Goal: Task Accomplishment & Management: Manage account settings

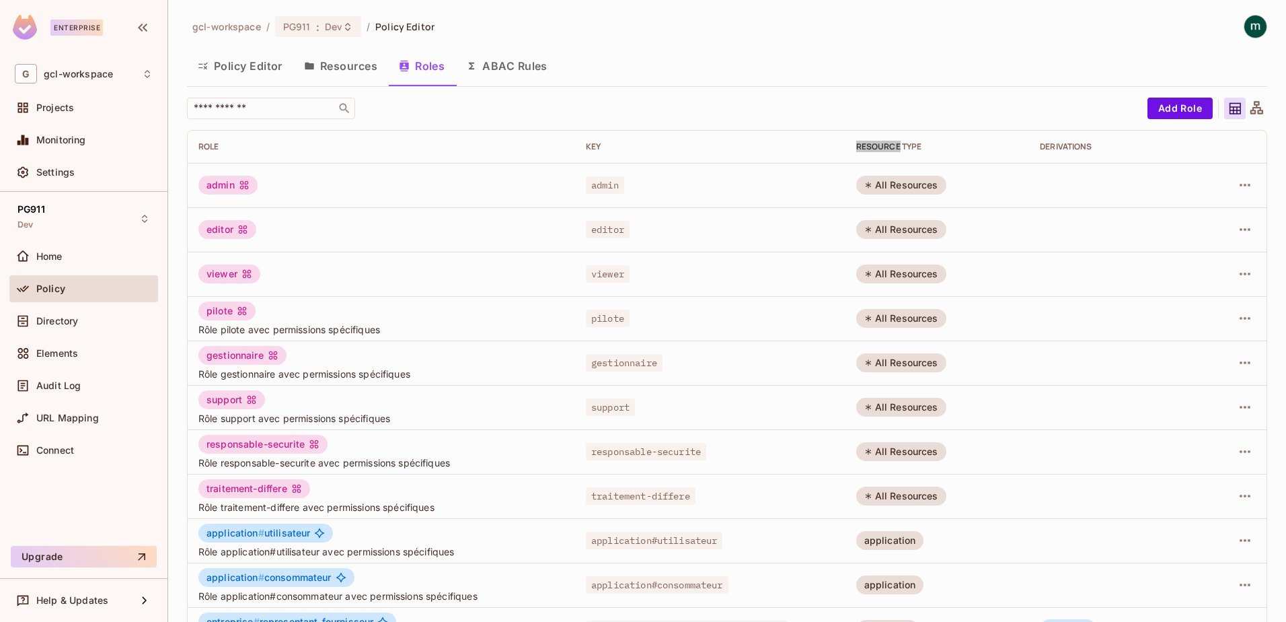
scroll to position [263, 0]
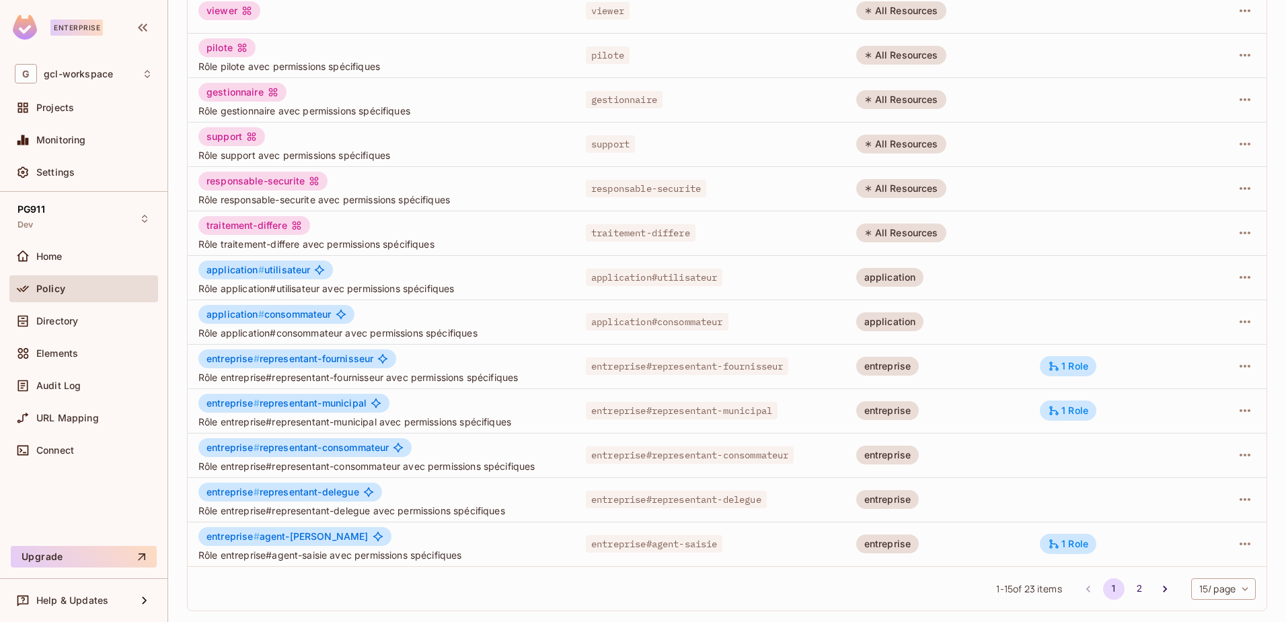
click at [41, 289] on span "Policy" at bounding box center [50, 288] width 29 height 11
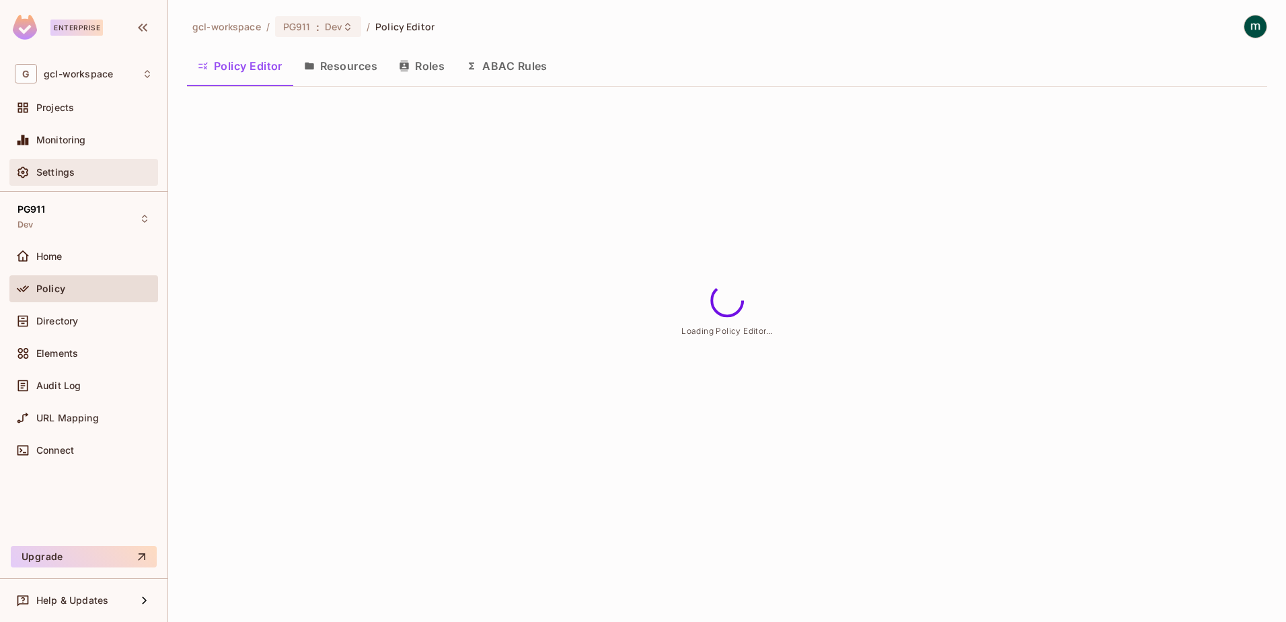
click at [51, 176] on span "Settings" at bounding box center [55, 172] width 38 height 11
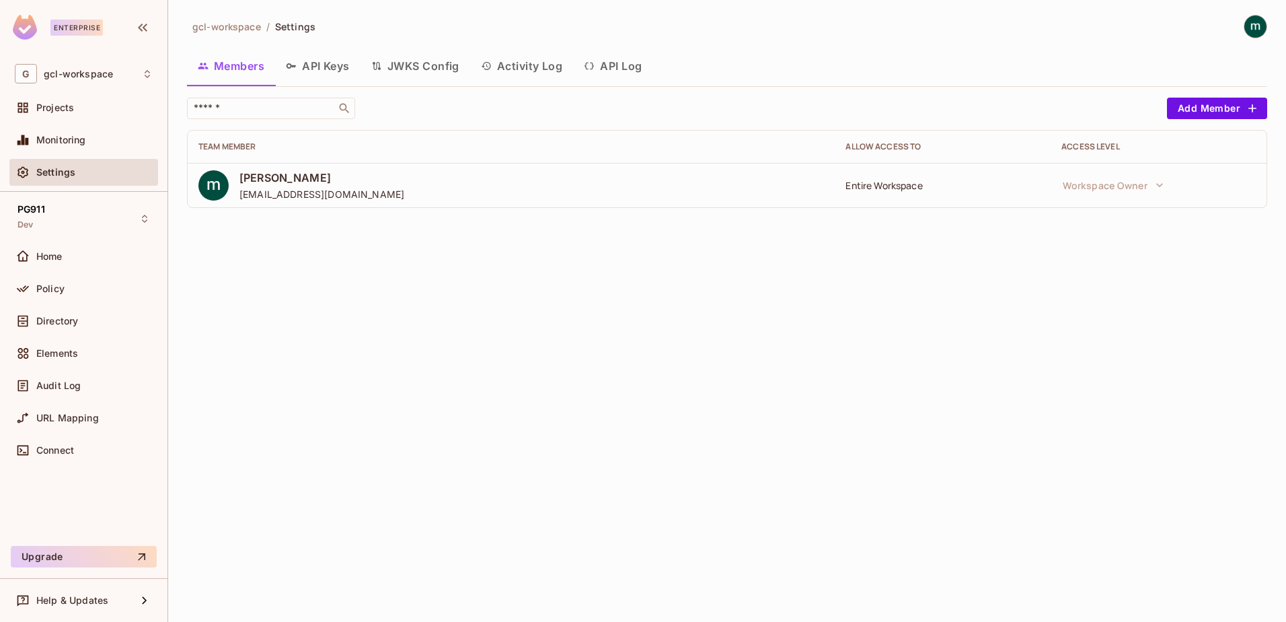
click at [323, 69] on button "API Keys" at bounding box center [317, 66] width 85 height 34
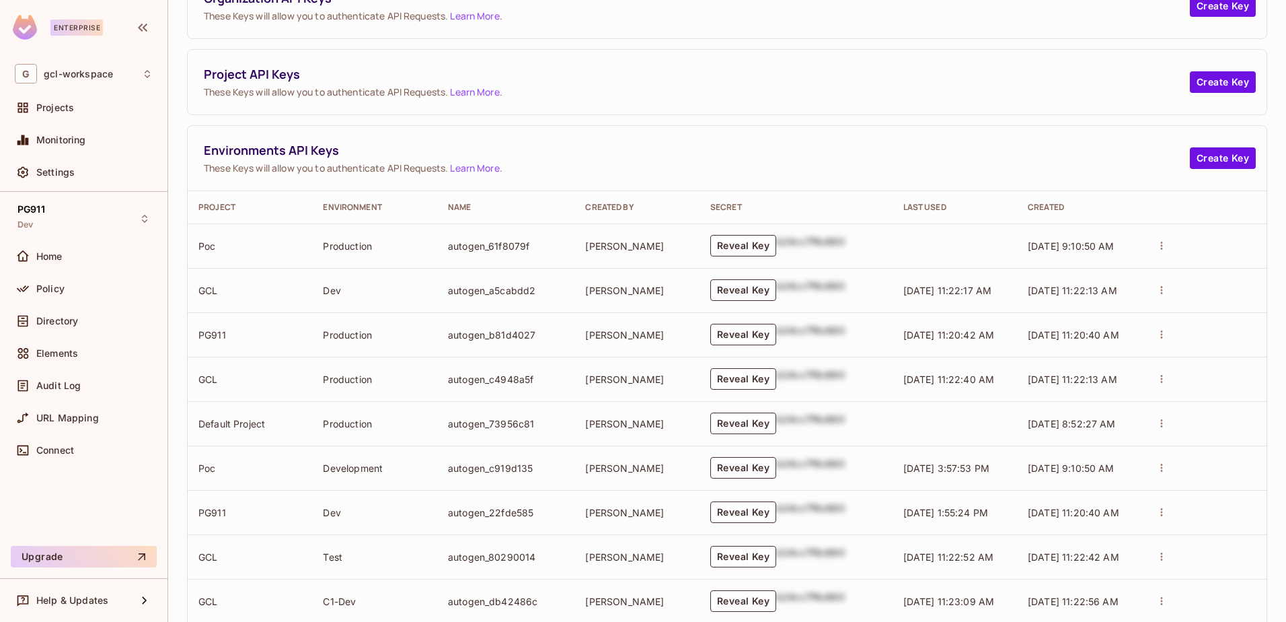
scroll to position [202, 0]
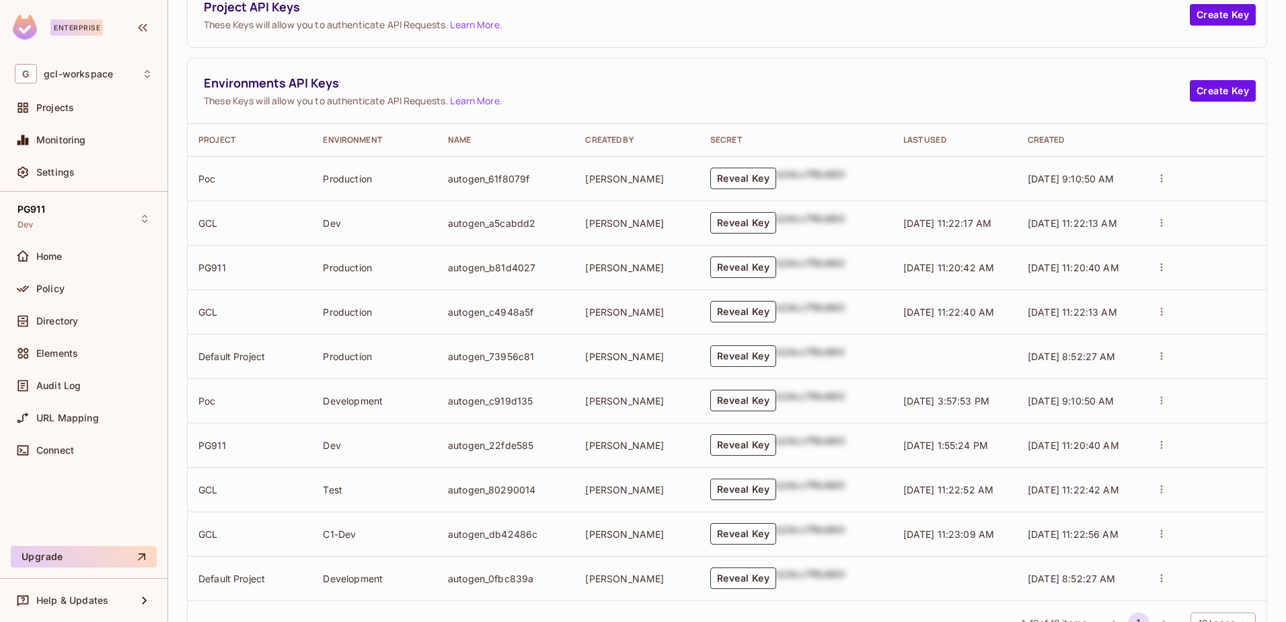
click at [760, 445] on button "Reveal Key" at bounding box center [744, 445] width 66 height 22
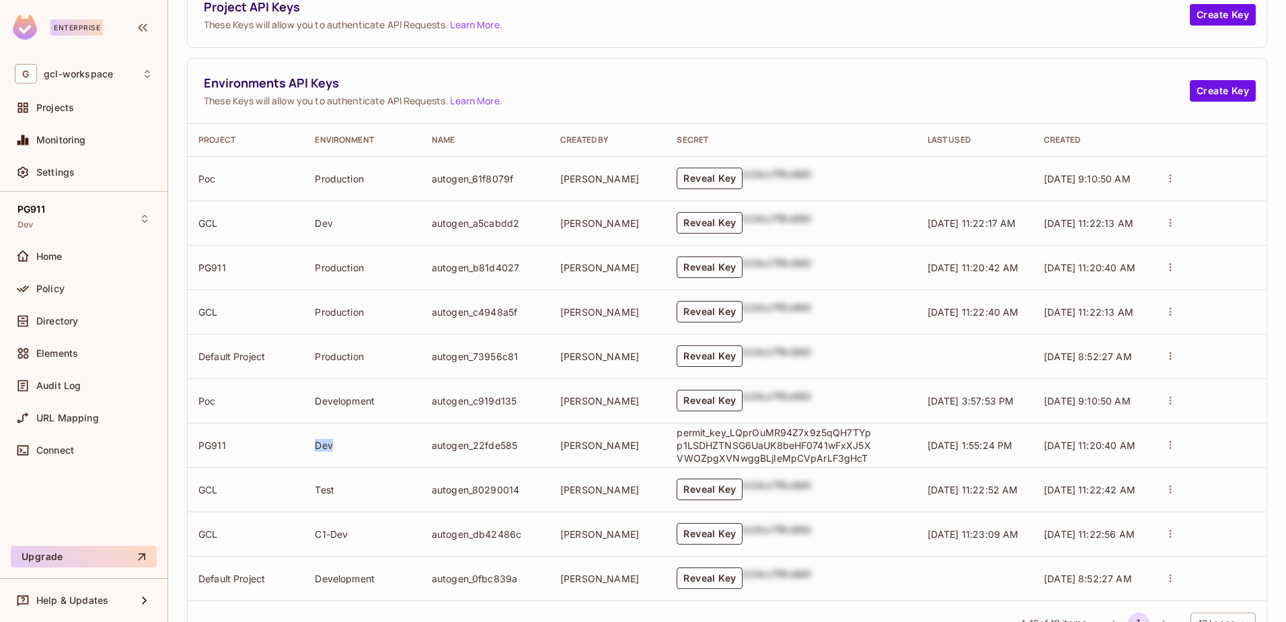
drag, startPoint x: 315, startPoint y: 447, endPoint x: 337, endPoint y: 447, distance: 22.2
click at [337, 447] on td "Dev" at bounding box center [362, 445] width 116 height 44
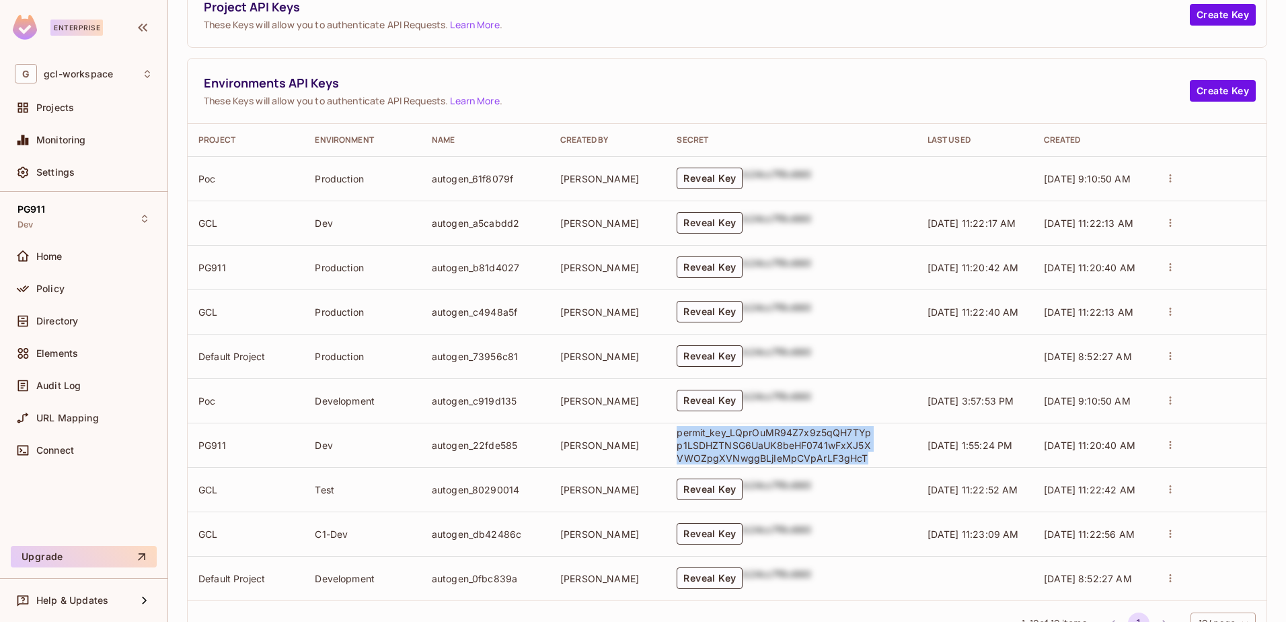
drag, startPoint x: 671, startPoint y: 435, endPoint x: 868, endPoint y: 458, distance: 197.8
click at [868, 458] on td "permit_key_LQprOuMR94Z7x9z5qQH7TYpp1LSDHZTNSG6UaUK8beHF0741wFxXJ5XVWOZpgXVNwggB…" at bounding box center [791, 445] width 250 height 44
click at [647, 439] on td "mathieu h" at bounding box center [608, 445] width 116 height 44
drag, startPoint x: 671, startPoint y: 433, endPoint x: 867, endPoint y: 462, distance: 198.5
click at [867, 462] on td "permit_key_LQprOuMR94Z7x9z5qQH7TYpp1LSDHZTNSG6UaUK8beHF0741wFxXJ5XVWOZpgXVNwggB…" at bounding box center [791, 445] width 250 height 44
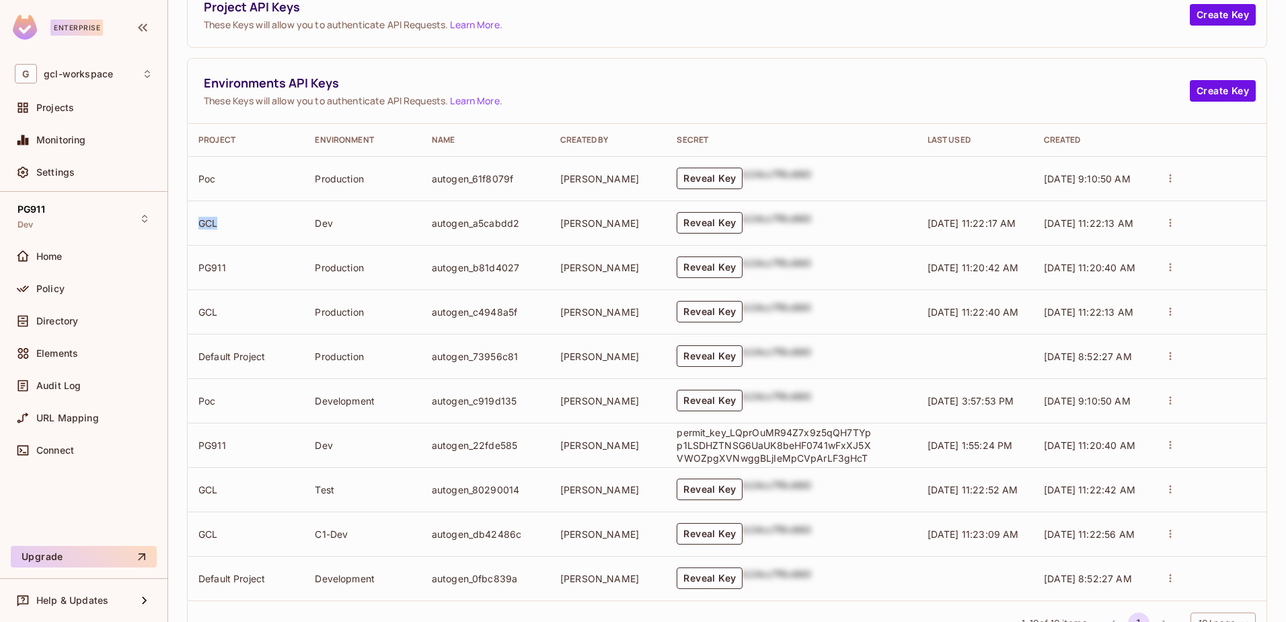
drag, startPoint x: 201, startPoint y: 219, endPoint x: 231, endPoint y: 220, distance: 31.0
click at [231, 220] on td "GCL" at bounding box center [246, 223] width 116 height 44
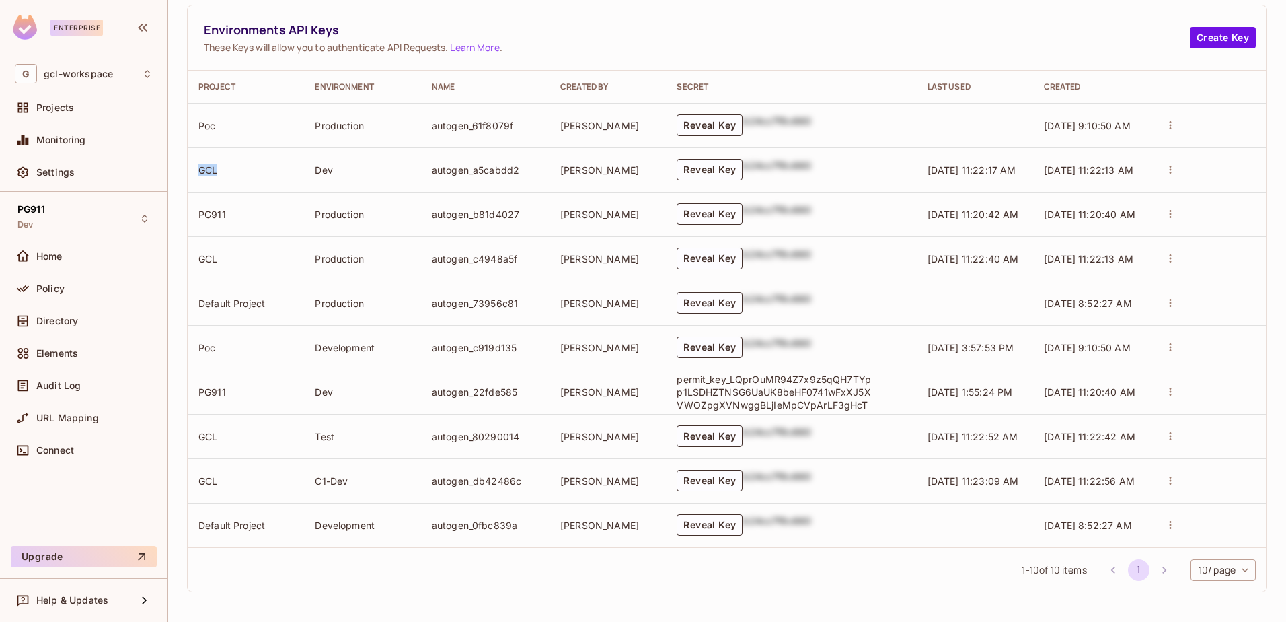
scroll to position [188, 0]
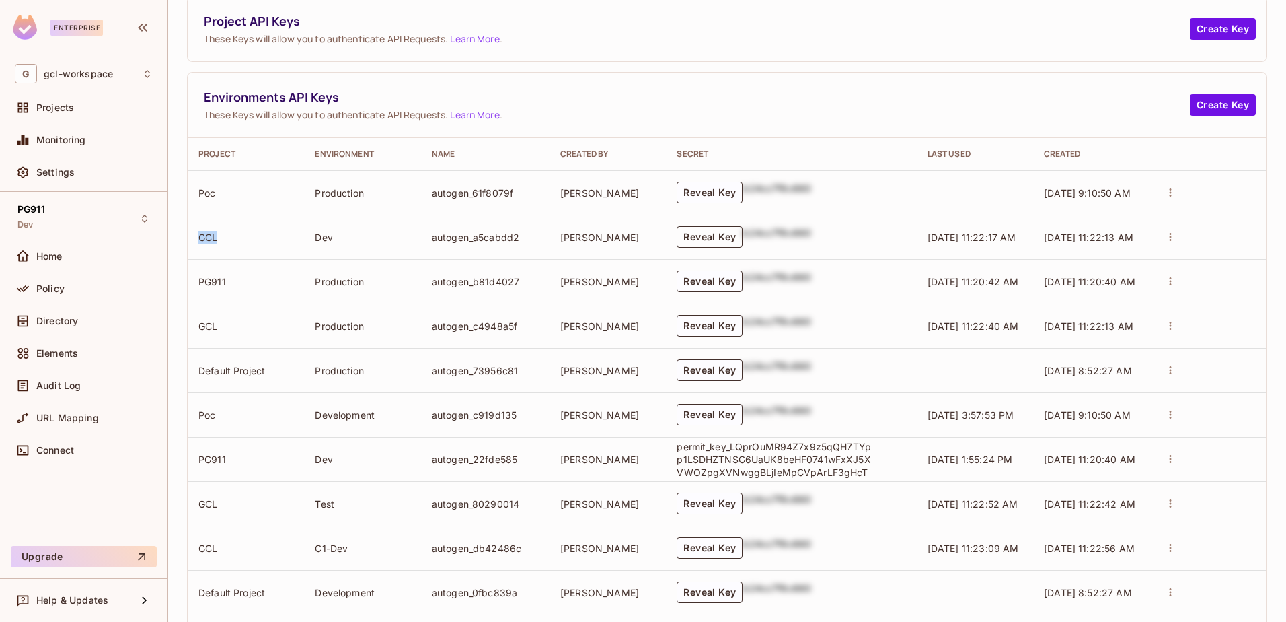
click at [689, 234] on button "Reveal Key" at bounding box center [710, 237] width 66 height 22
drag, startPoint x: 671, startPoint y: 227, endPoint x: 863, endPoint y: 255, distance: 193.8
click at [863, 255] on p "permit_key_WHbC7tj4C5goKXsYEMJnPDVC70EzINdSDw4z7Gbd2AQmn4N78tnHn7m0ovMlUYYsb8sx…" at bounding box center [774, 237] width 195 height 38
drag, startPoint x: 197, startPoint y: 242, endPoint x: 220, endPoint y: 239, distance: 23.0
click at [220, 239] on td "GCL" at bounding box center [246, 237] width 116 height 44
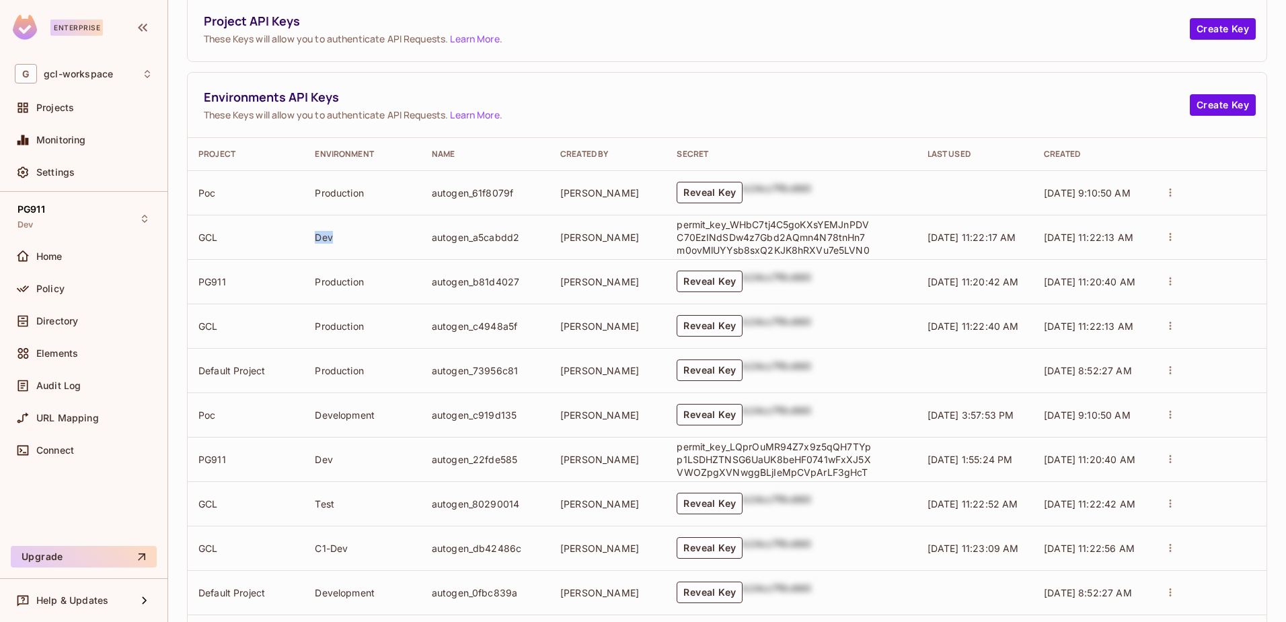
drag, startPoint x: 220, startPoint y: 239, endPoint x: 336, endPoint y: 239, distance: 115.7
click at [336, 239] on td "Dev" at bounding box center [362, 237] width 116 height 44
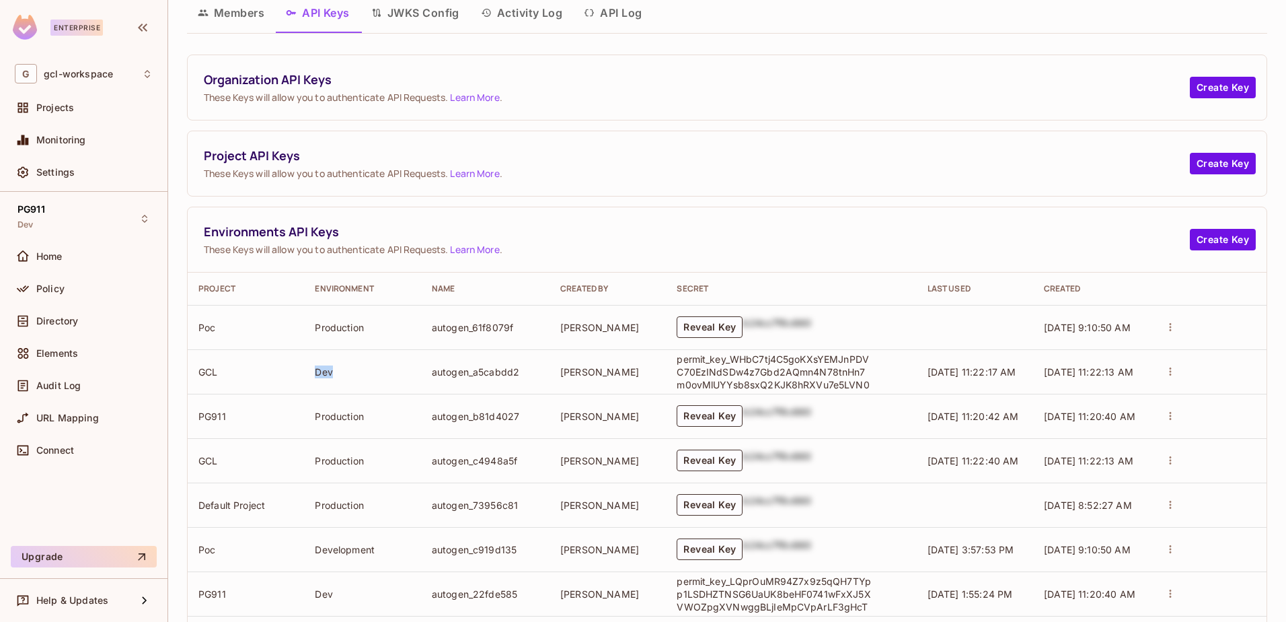
scroll to position [0, 0]
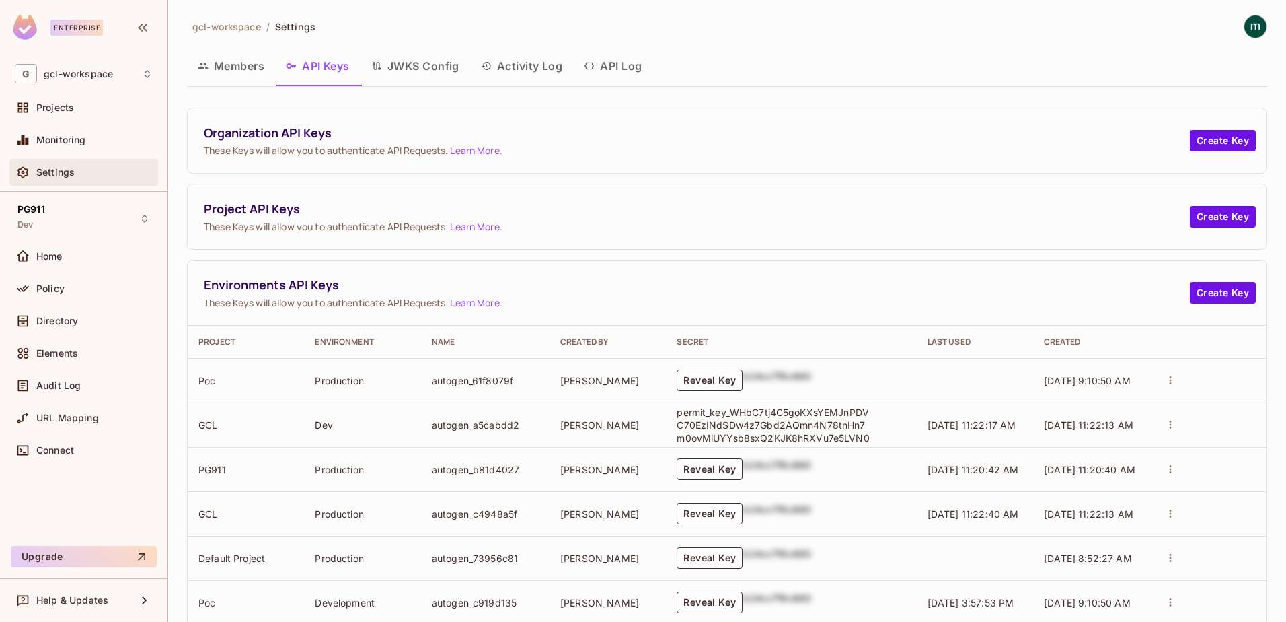
click at [50, 174] on span "Settings" at bounding box center [55, 172] width 38 height 11
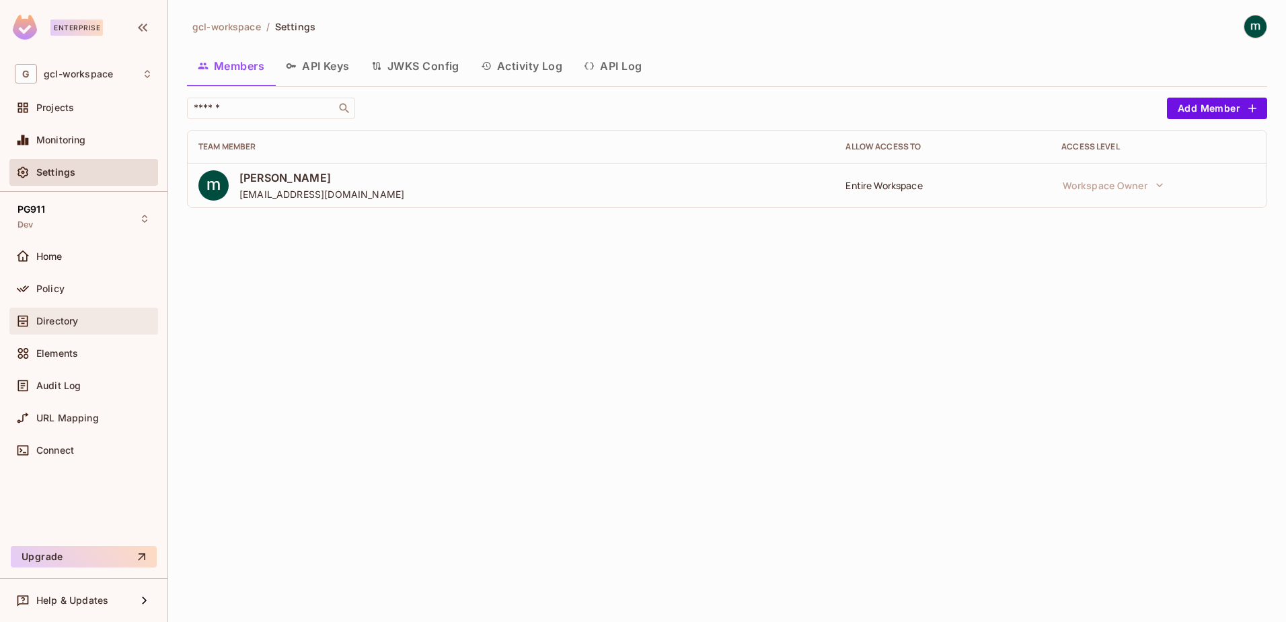
click at [56, 322] on span "Directory" at bounding box center [57, 321] width 42 height 11
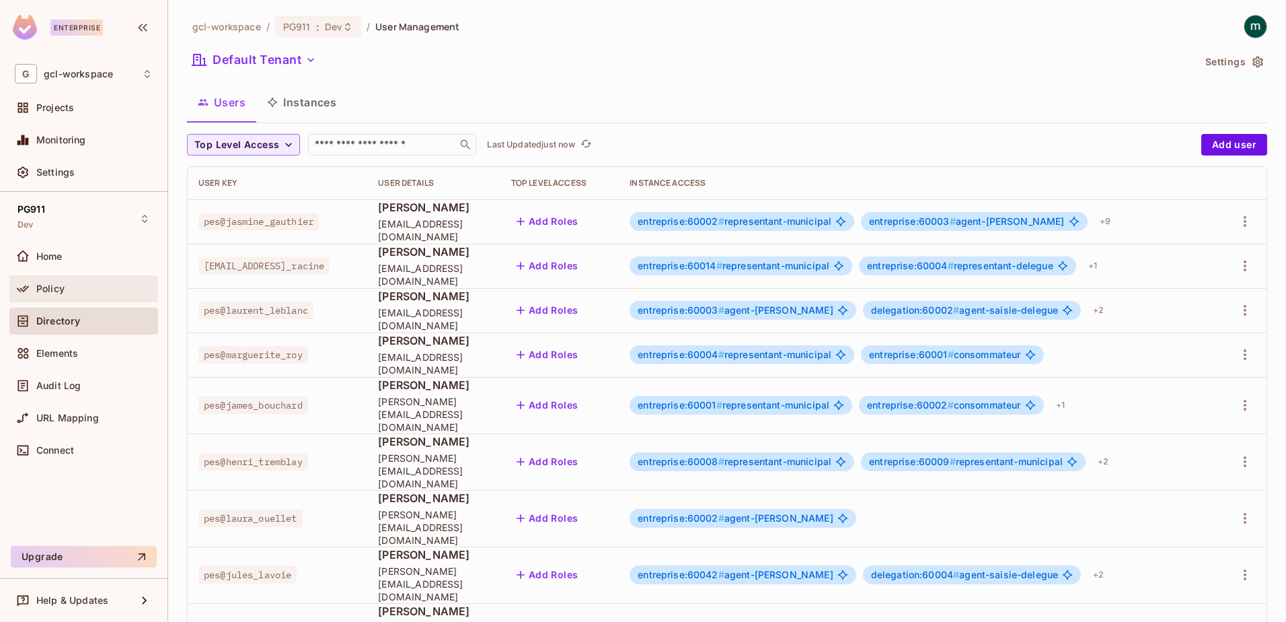
click at [48, 292] on span "Policy" at bounding box center [50, 288] width 28 height 11
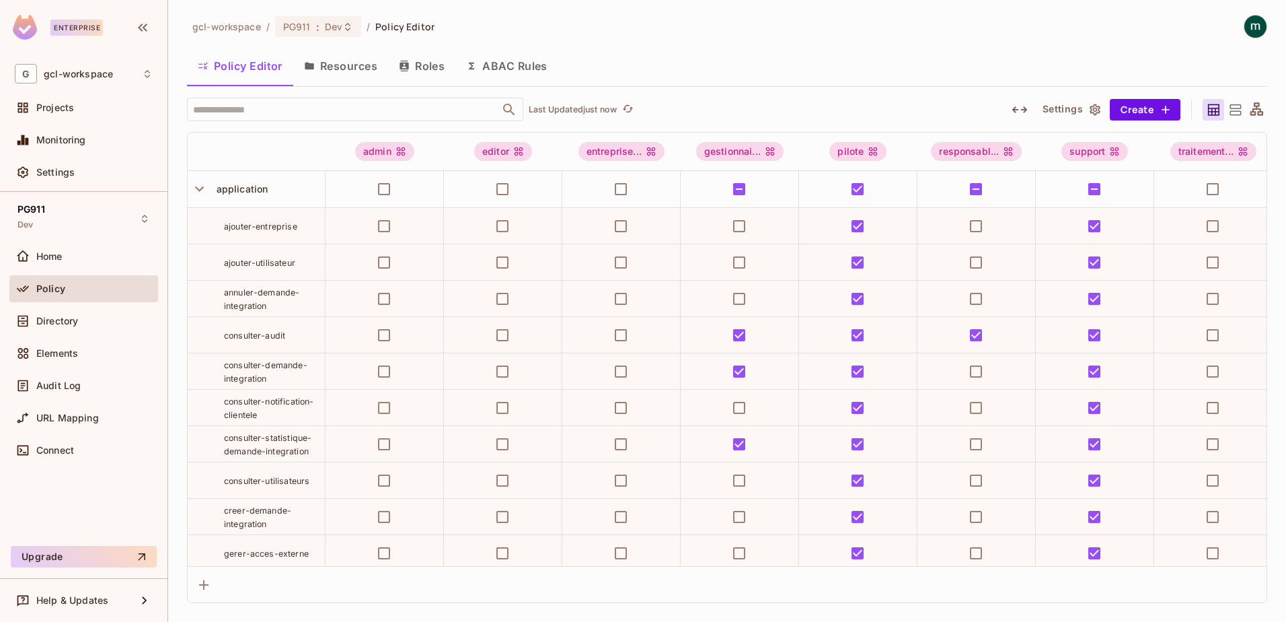
click at [420, 65] on button "Roles" at bounding box center [421, 66] width 67 height 34
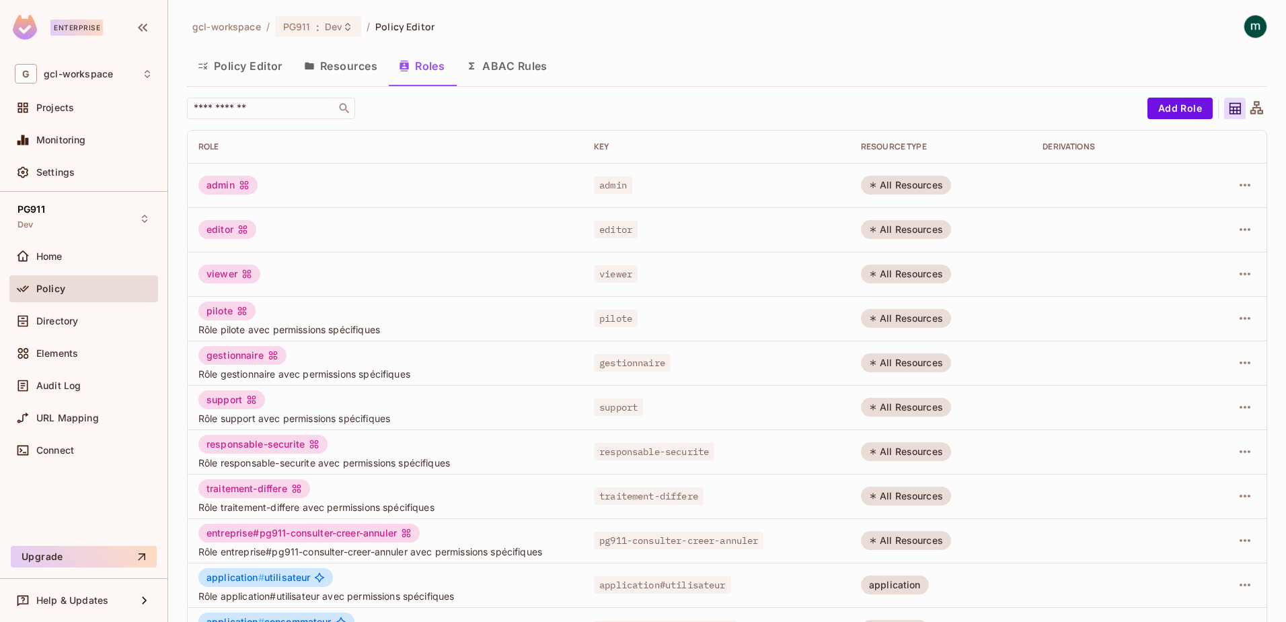
scroll to position [135, 0]
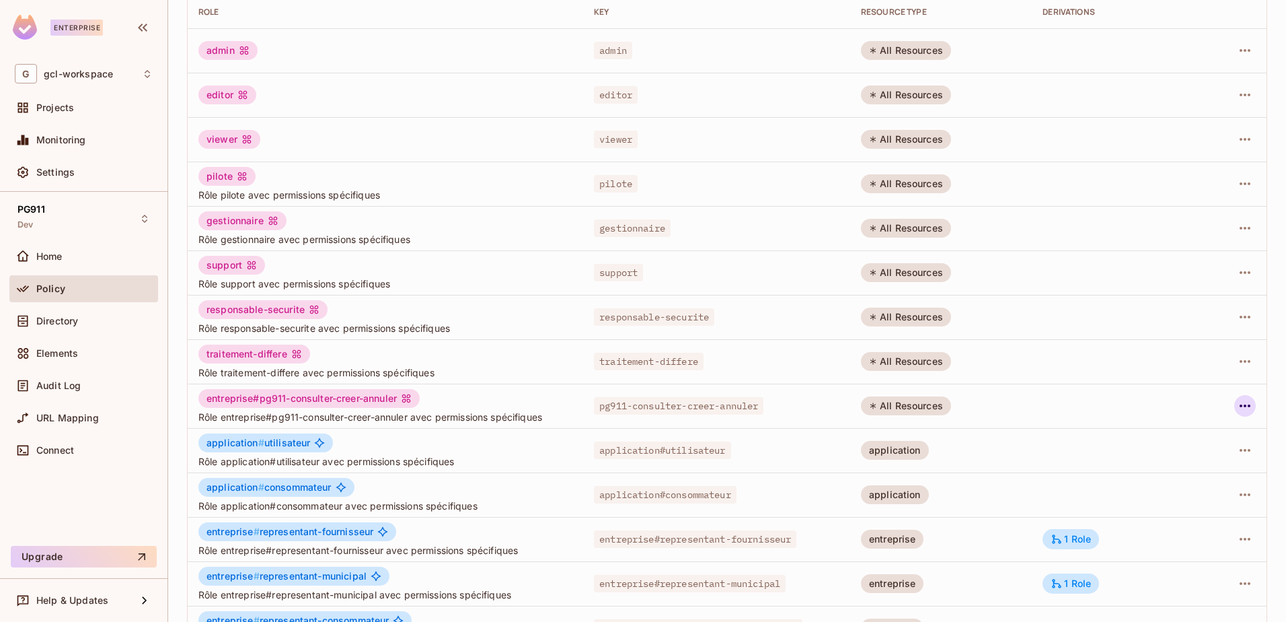
click at [1237, 410] on icon "button" at bounding box center [1245, 406] width 16 height 16
click at [1167, 435] on div "Edit Role" at bounding box center [1175, 436] width 40 height 13
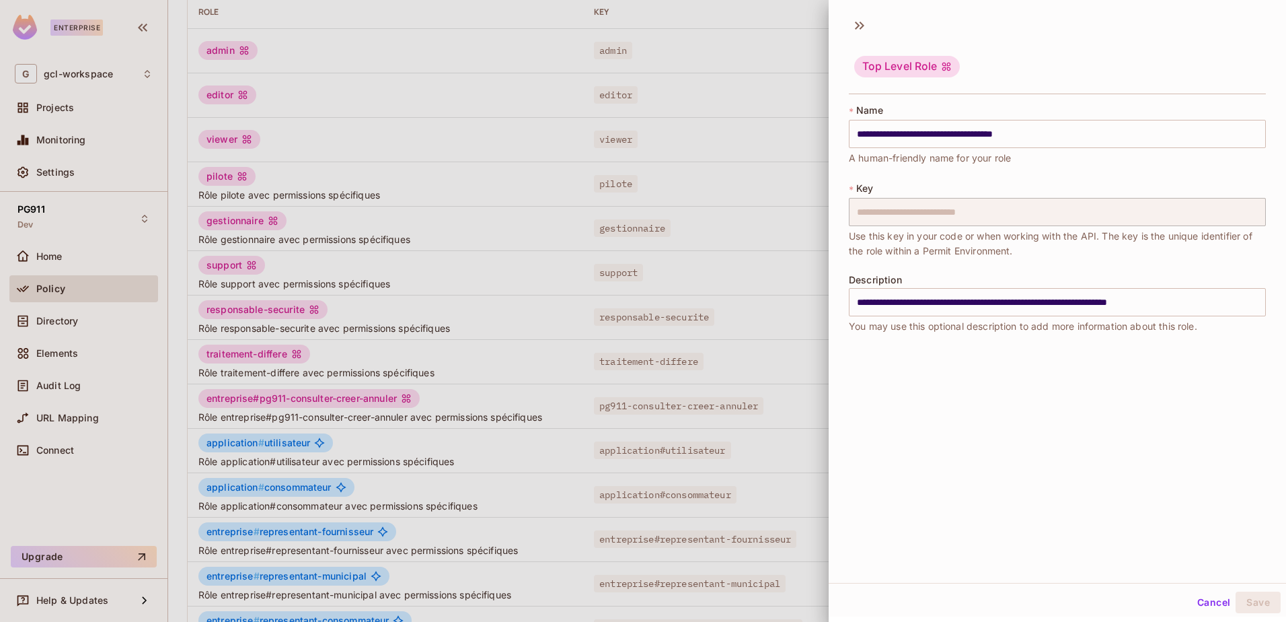
scroll to position [2, 0]
click at [1205, 602] on button "Cancel" at bounding box center [1214, 600] width 44 height 22
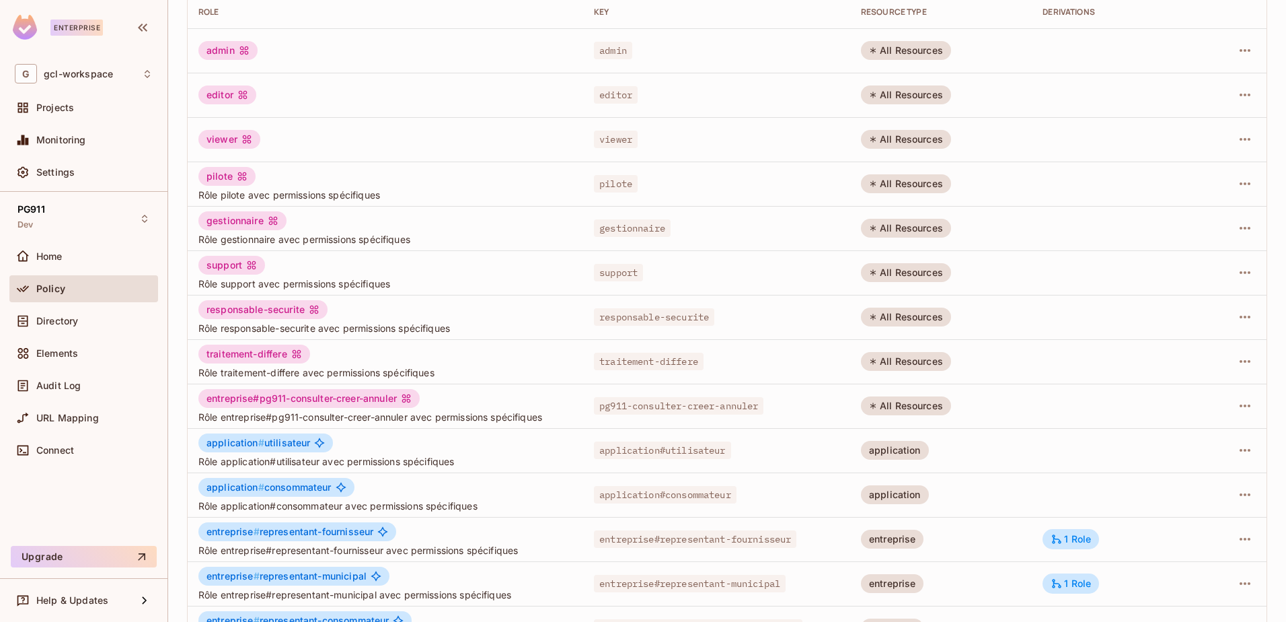
scroll to position [263, 0]
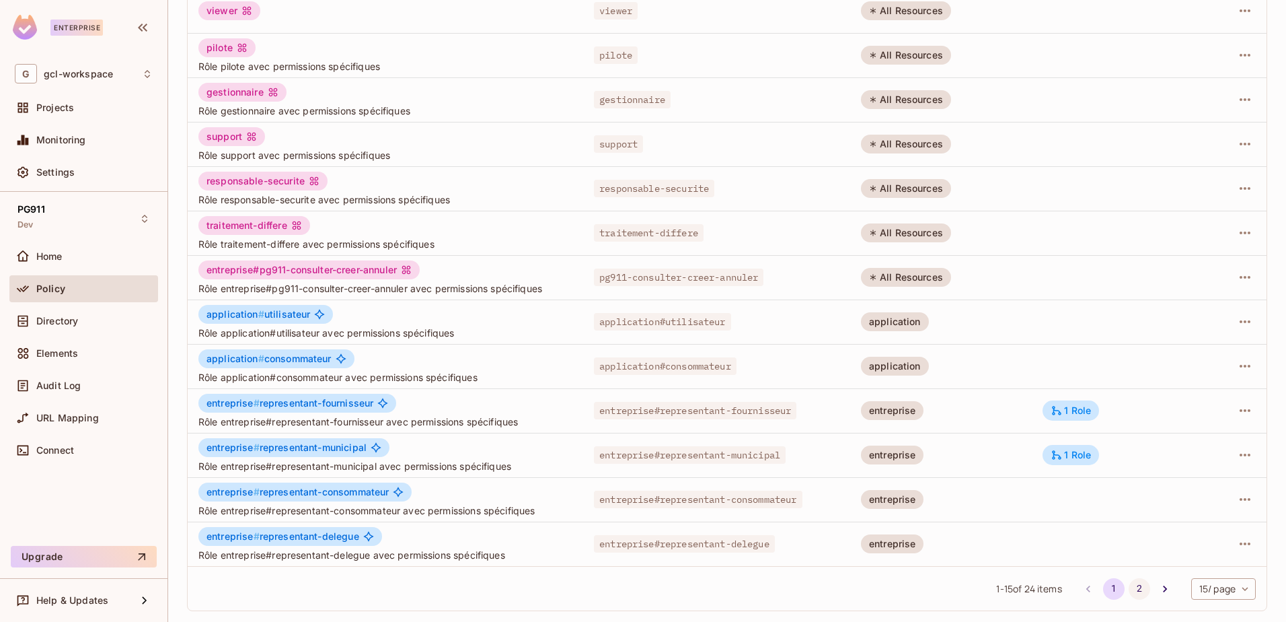
click at [1129, 586] on button "2" at bounding box center [1140, 589] width 22 height 22
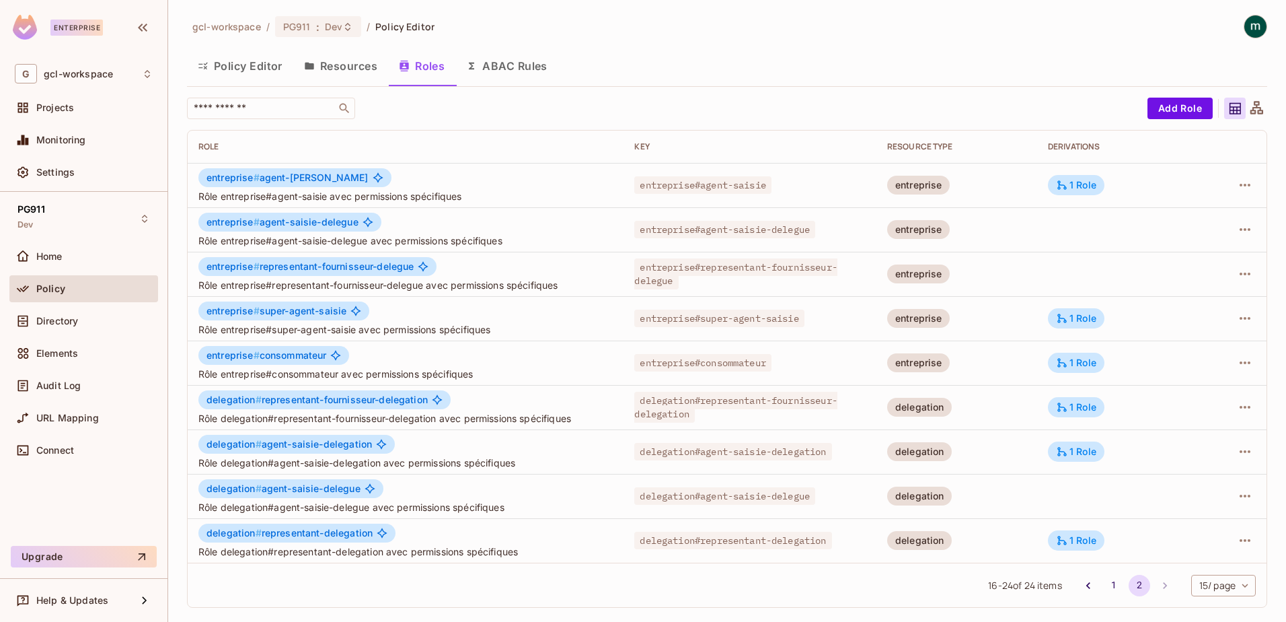
scroll to position [0, 0]
click at [1083, 587] on icon "Go to previous page" at bounding box center [1088, 585] width 13 height 13
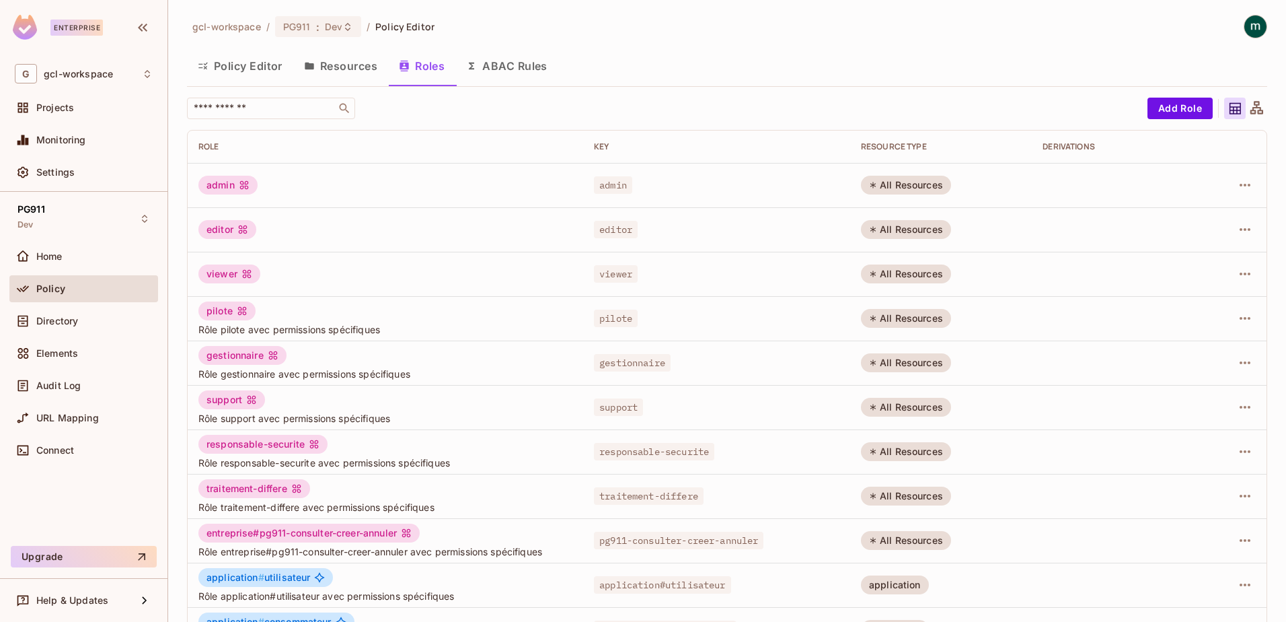
scroll to position [202, 0]
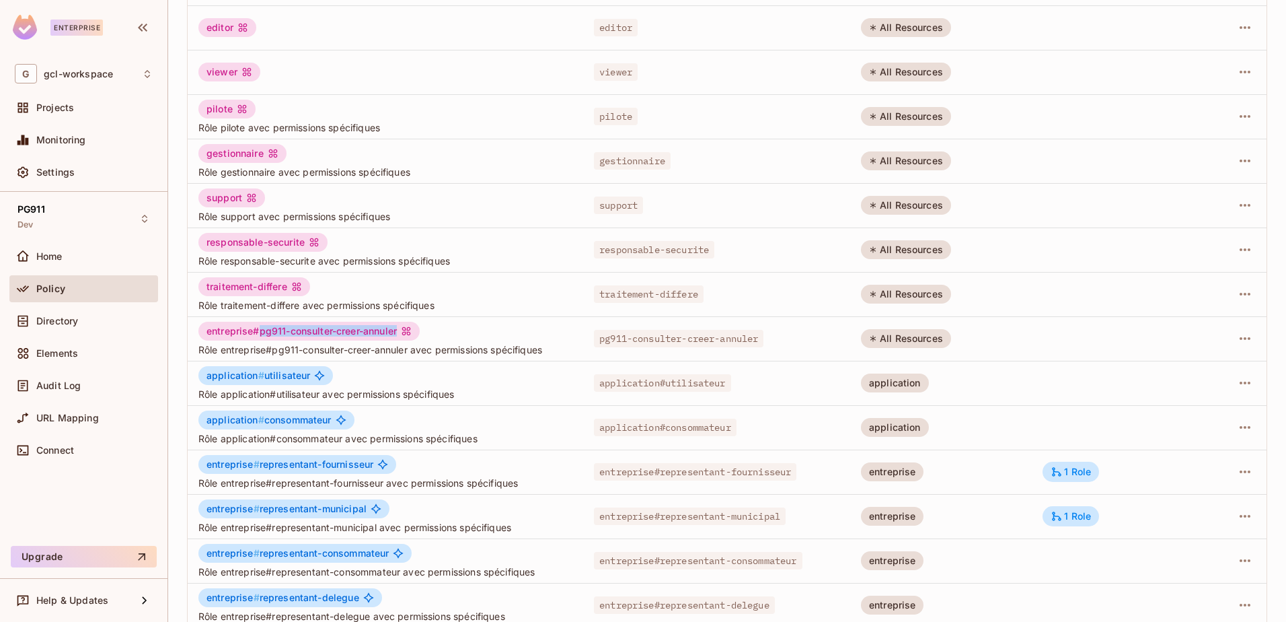
drag, startPoint x: 259, startPoint y: 332, endPoint x: 404, endPoint y: 335, distance: 145.4
click at [404, 335] on div "entreprise#pg911-consulter-creer-annuler" at bounding box center [308, 331] width 221 height 19
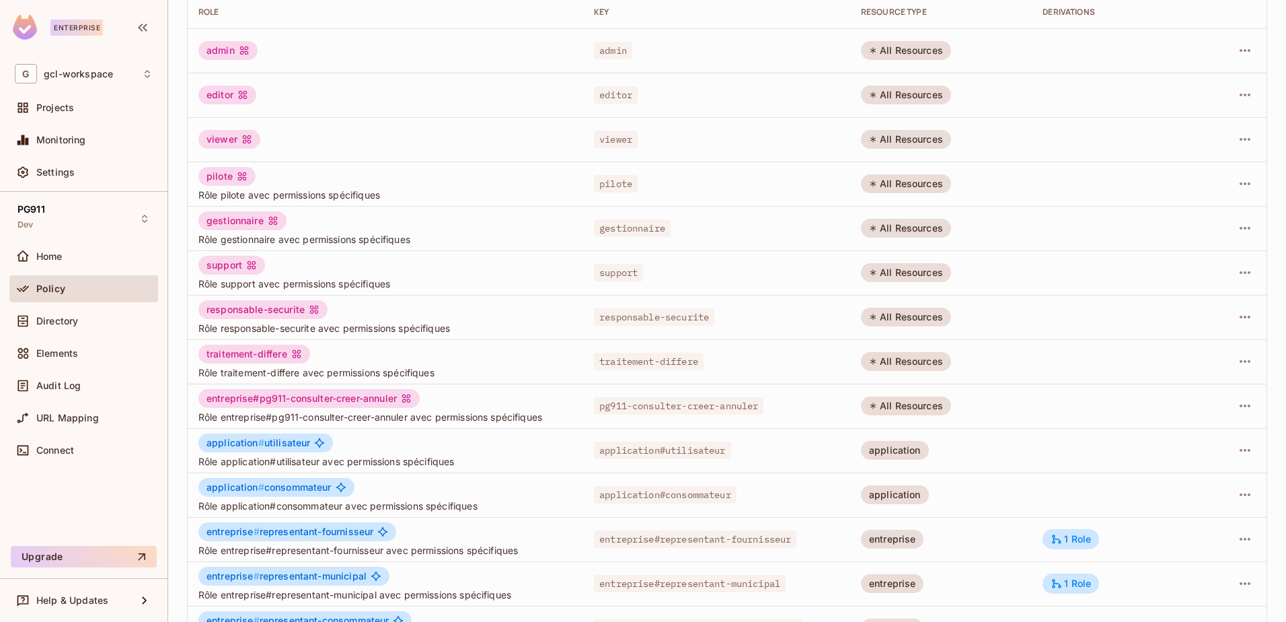
click at [889, 406] on div "All Resources" at bounding box center [906, 405] width 90 height 19
drag, startPoint x: 889, startPoint y: 406, endPoint x: 903, endPoint y: 406, distance: 13.5
click at [903, 406] on div "All Resources" at bounding box center [906, 405] width 90 height 19
drag, startPoint x: 942, startPoint y: 404, endPoint x: 857, endPoint y: 404, distance: 84.8
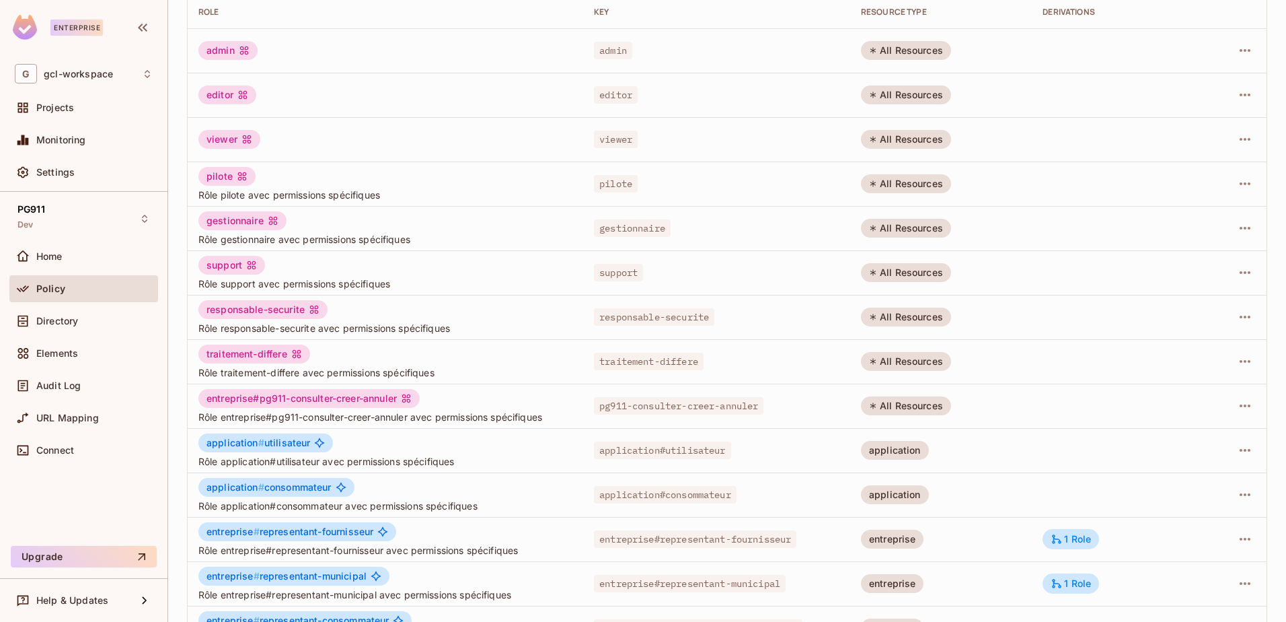
click at [857, 404] on td "All Resources" at bounding box center [941, 406] width 182 height 44
click at [1241, 405] on icon "button" at bounding box center [1245, 406] width 16 height 16
click at [1180, 465] on div "Edit Attributes" at bounding box center [1188, 466] width 67 height 13
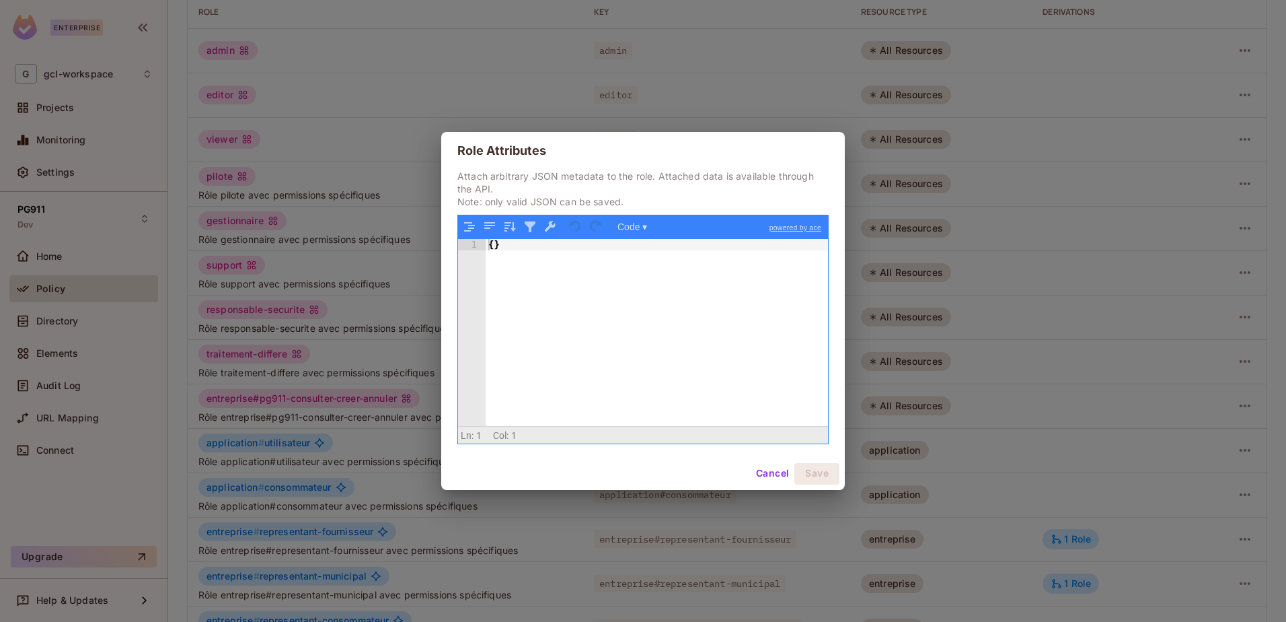
click at [770, 473] on button "Cancel" at bounding box center [773, 474] width 44 height 22
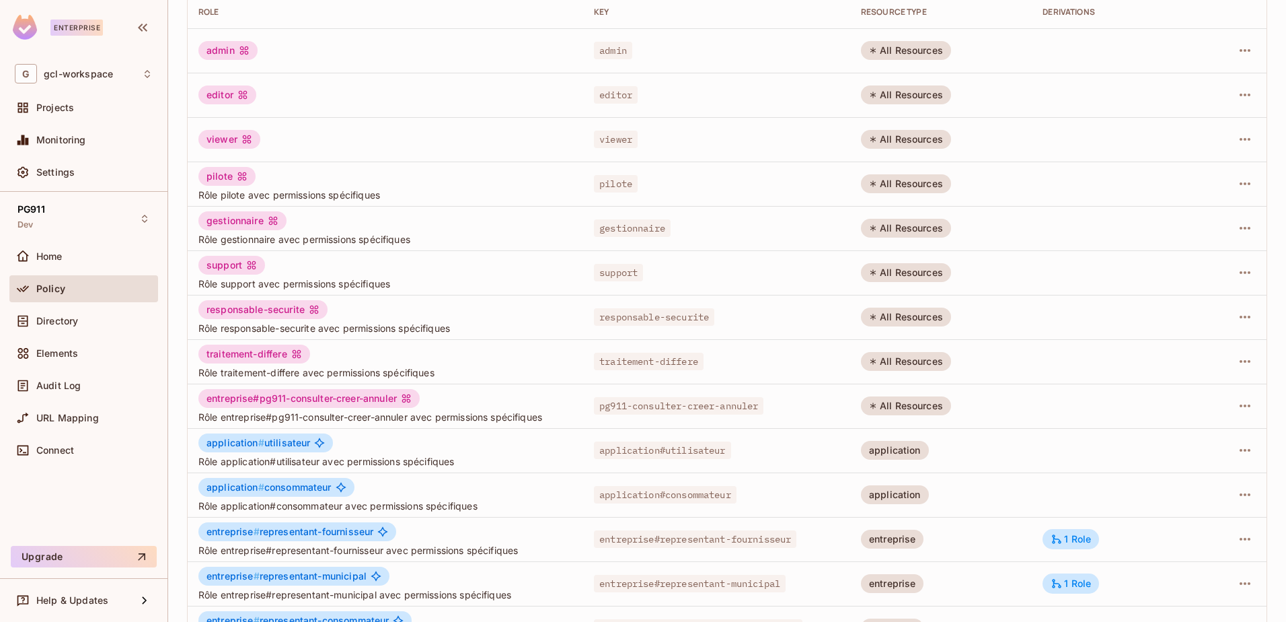
click at [988, 402] on td "All Resources" at bounding box center [941, 406] width 182 height 44
click at [489, 381] on td "traitement-differe Rôle traitement-differe avec permissions spécifiques" at bounding box center [386, 361] width 396 height 44
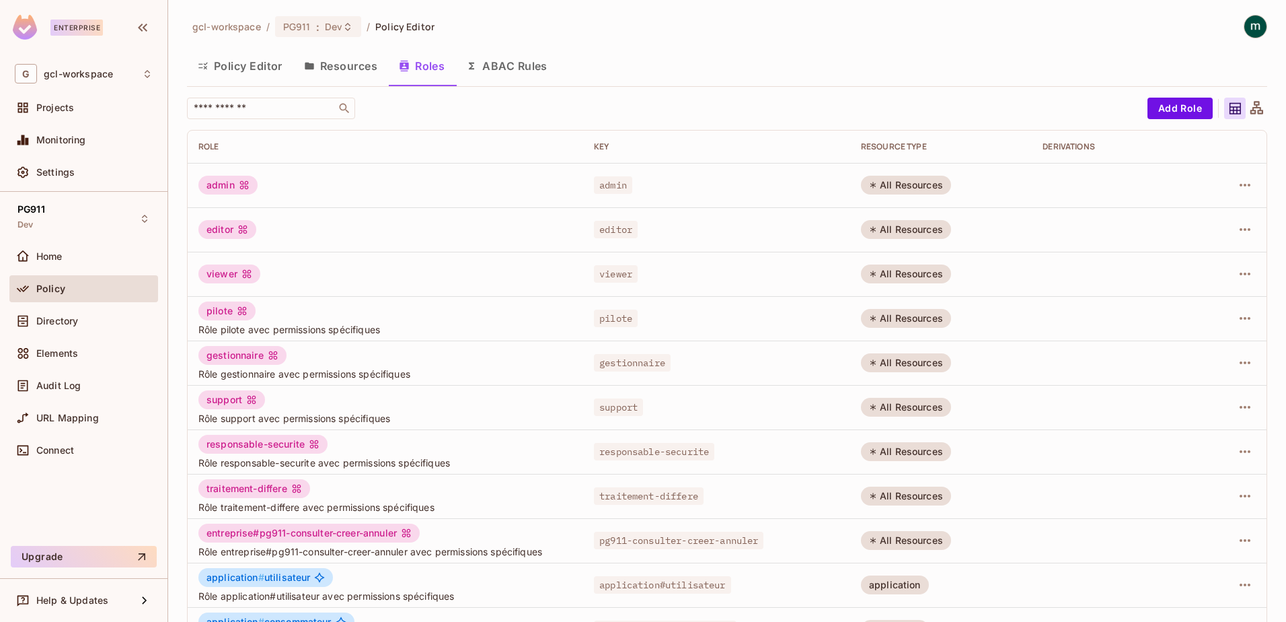
click at [235, 58] on button "Policy Editor" at bounding box center [240, 66] width 106 height 34
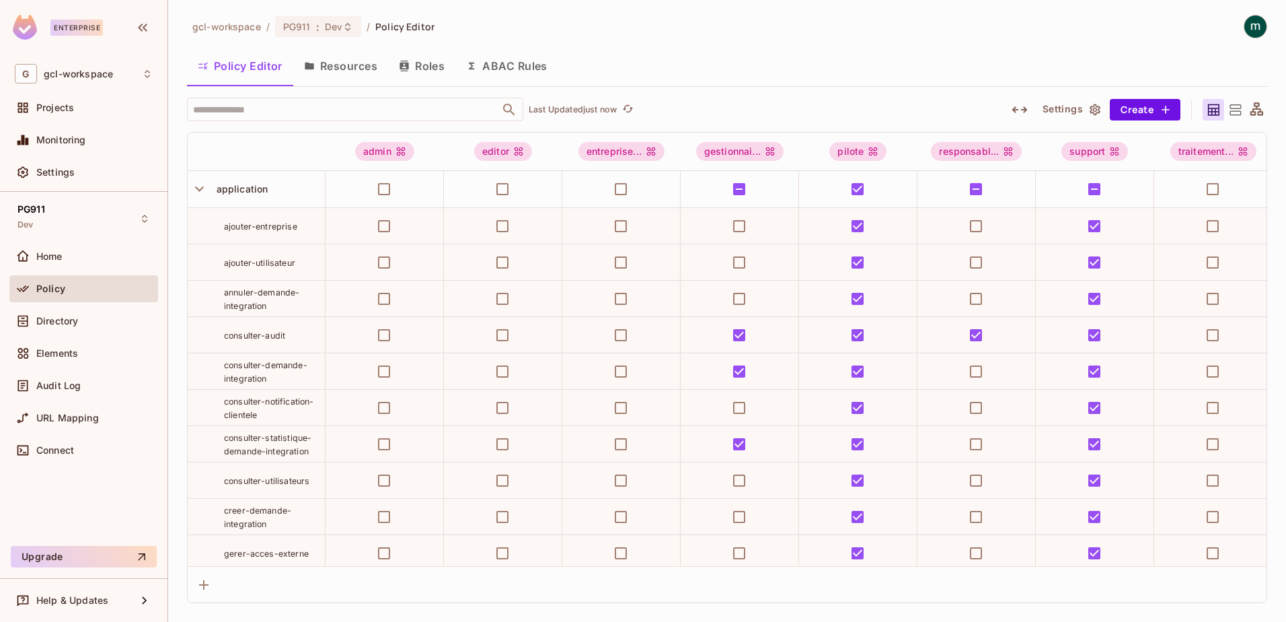
click at [427, 70] on button "Roles" at bounding box center [421, 66] width 67 height 34
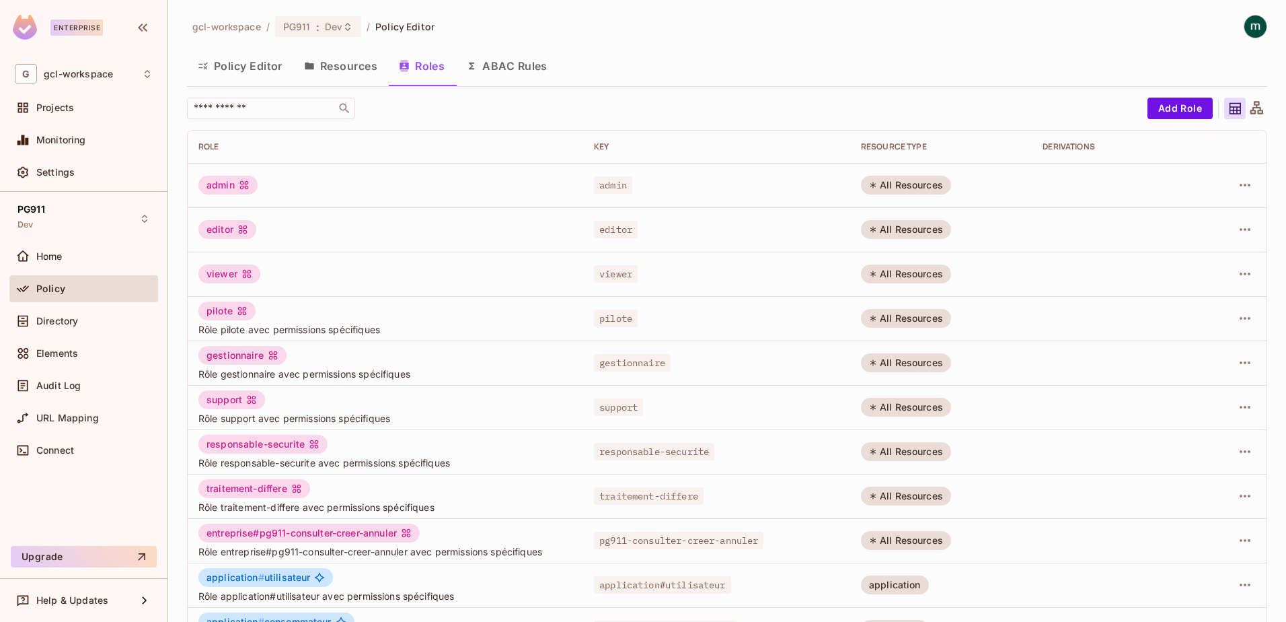
scroll to position [135, 0]
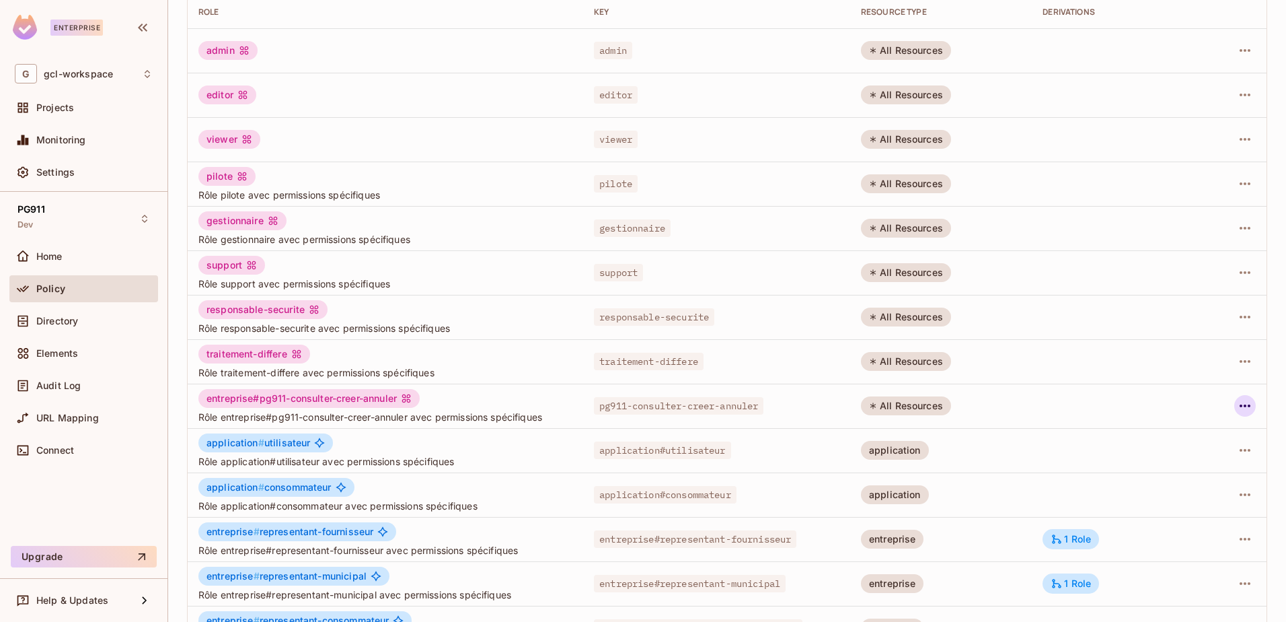
click at [1240, 406] on icon "button" at bounding box center [1245, 405] width 11 height 3
click at [1179, 493] on div "Delete Role" at bounding box center [1181, 495] width 52 height 13
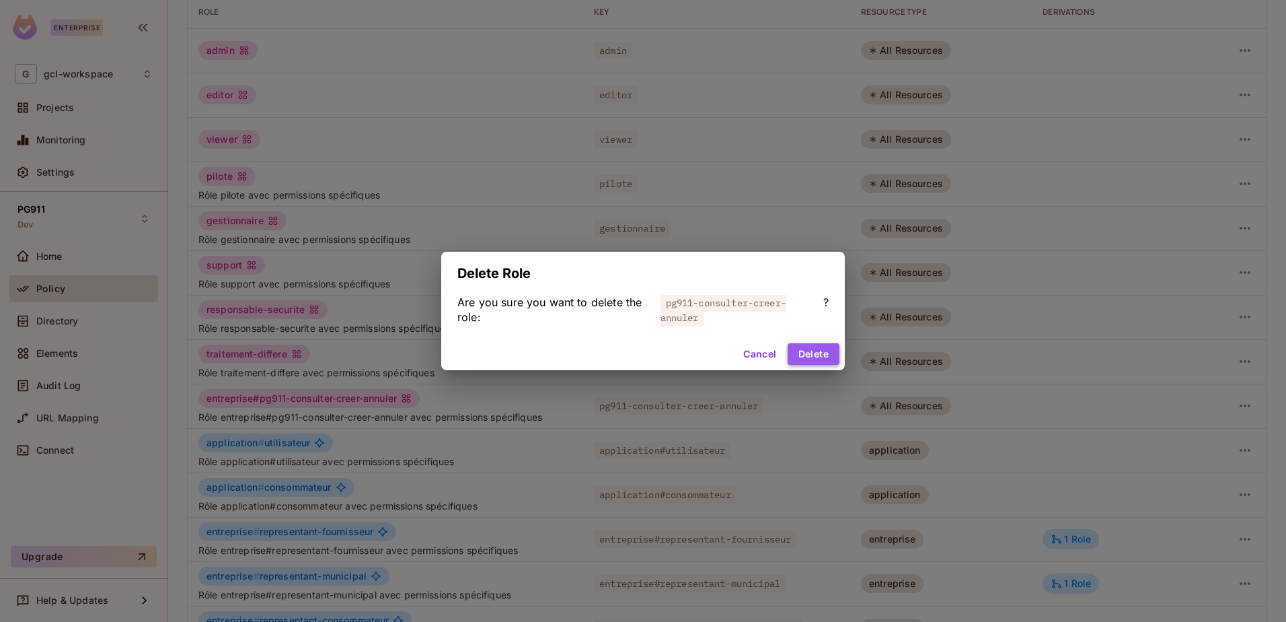
click at [812, 353] on button "Delete" at bounding box center [814, 354] width 52 height 22
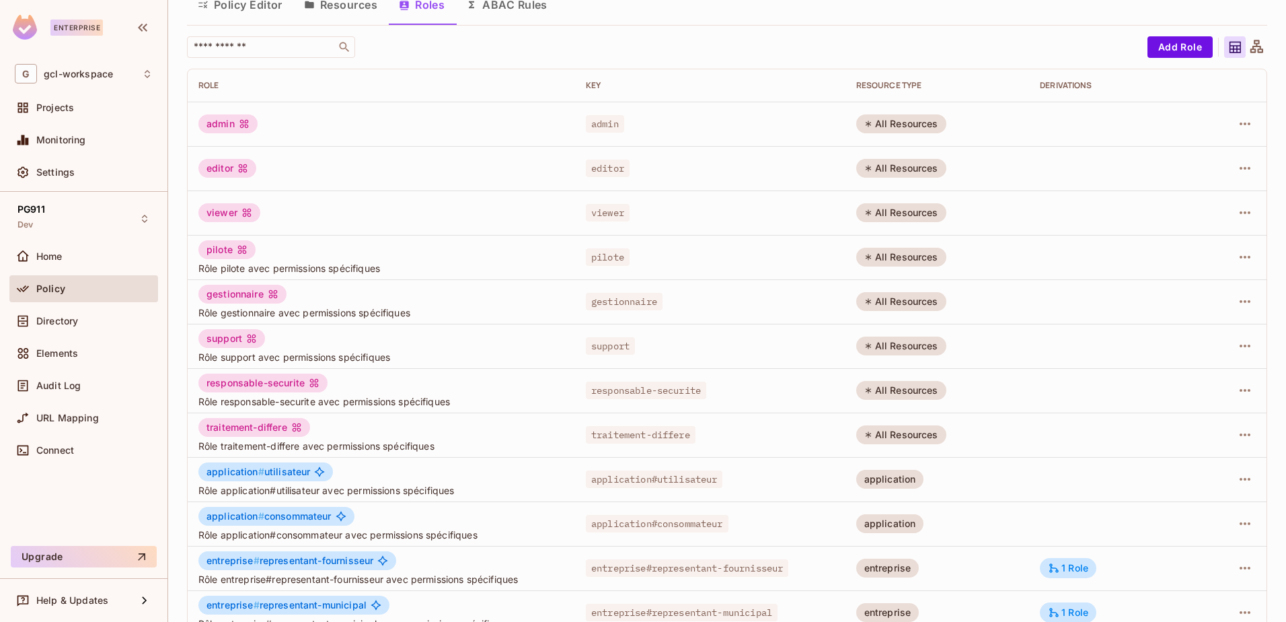
scroll to position [263, 0]
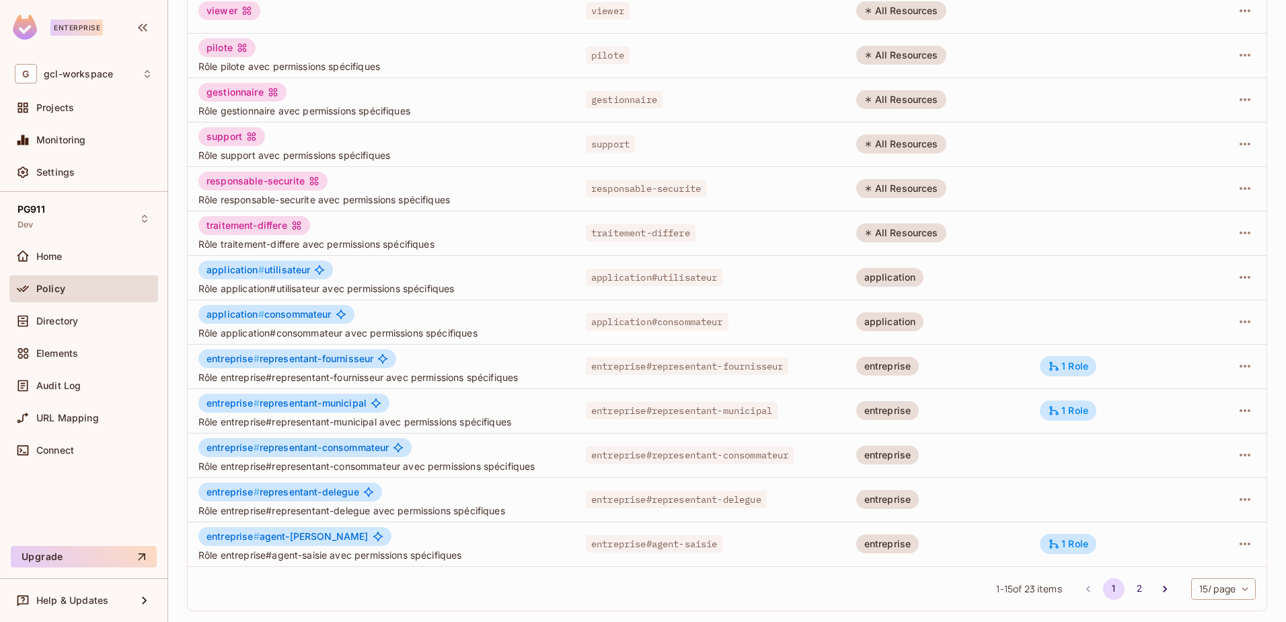
click at [1009, 591] on span "1 - 15 of 23 items" at bounding box center [1028, 588] width 65 height 15
click at [1129, 589] on button "2" at bounding box center [1140, 589] width 22 height 22
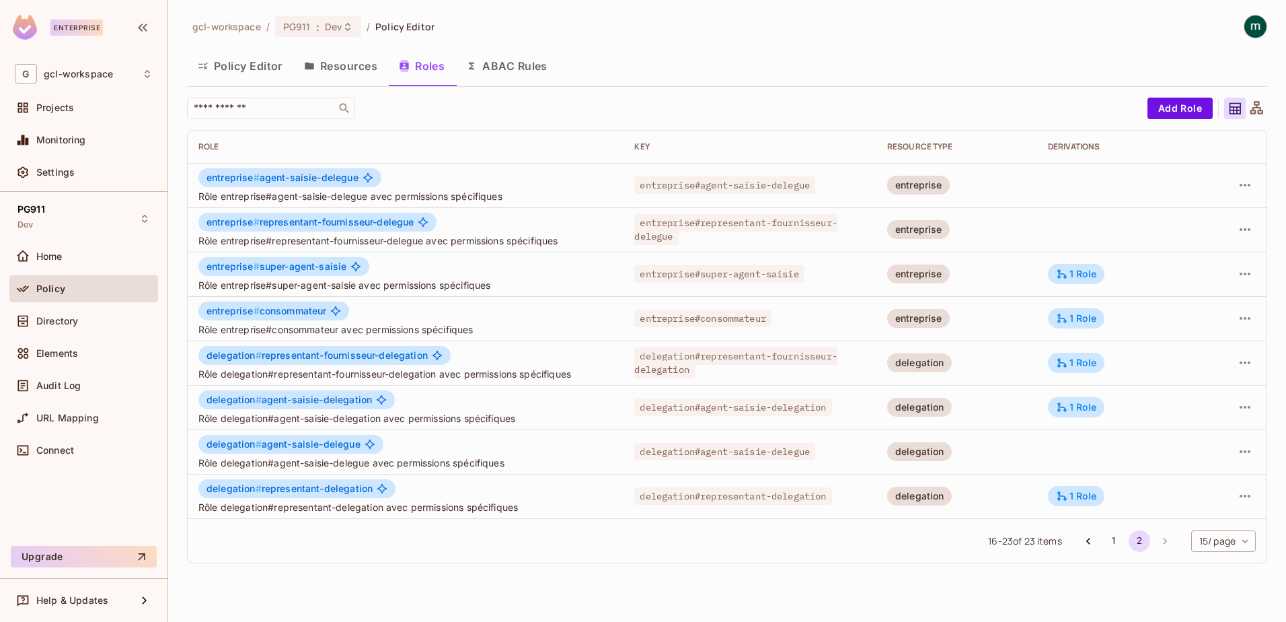
scroll to position [0, 0]
click at [1112, 540] on button "1" at bounding box center [1114, 541] width 22 height 22
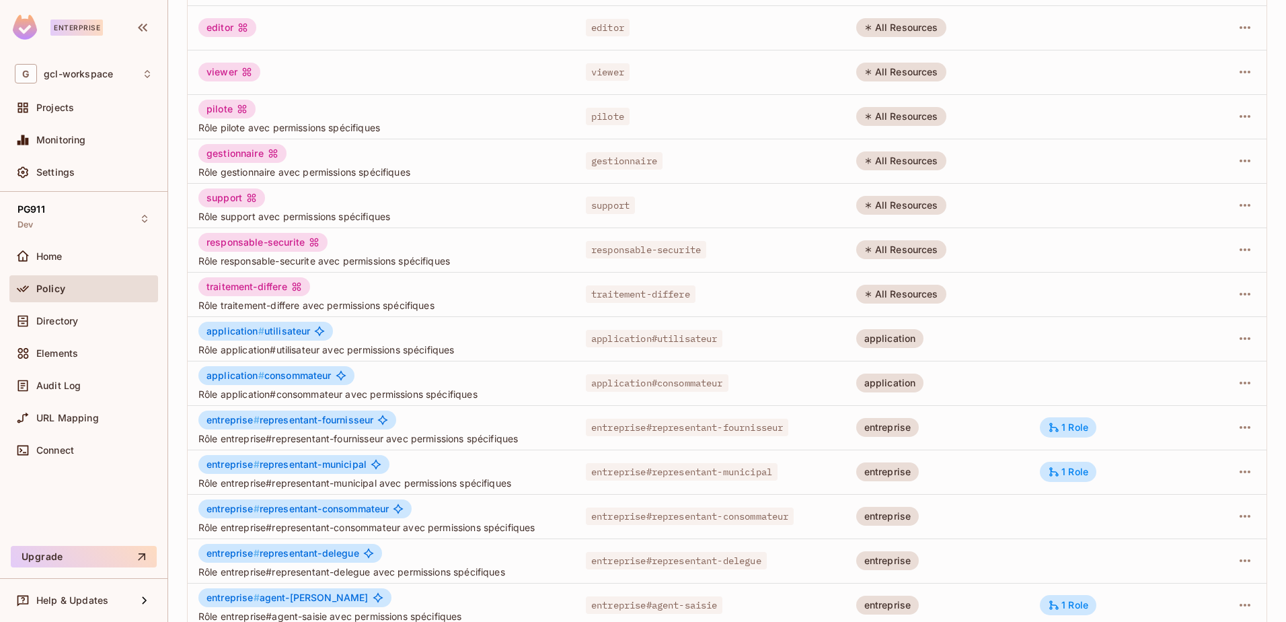
scroll to position [263, 0]
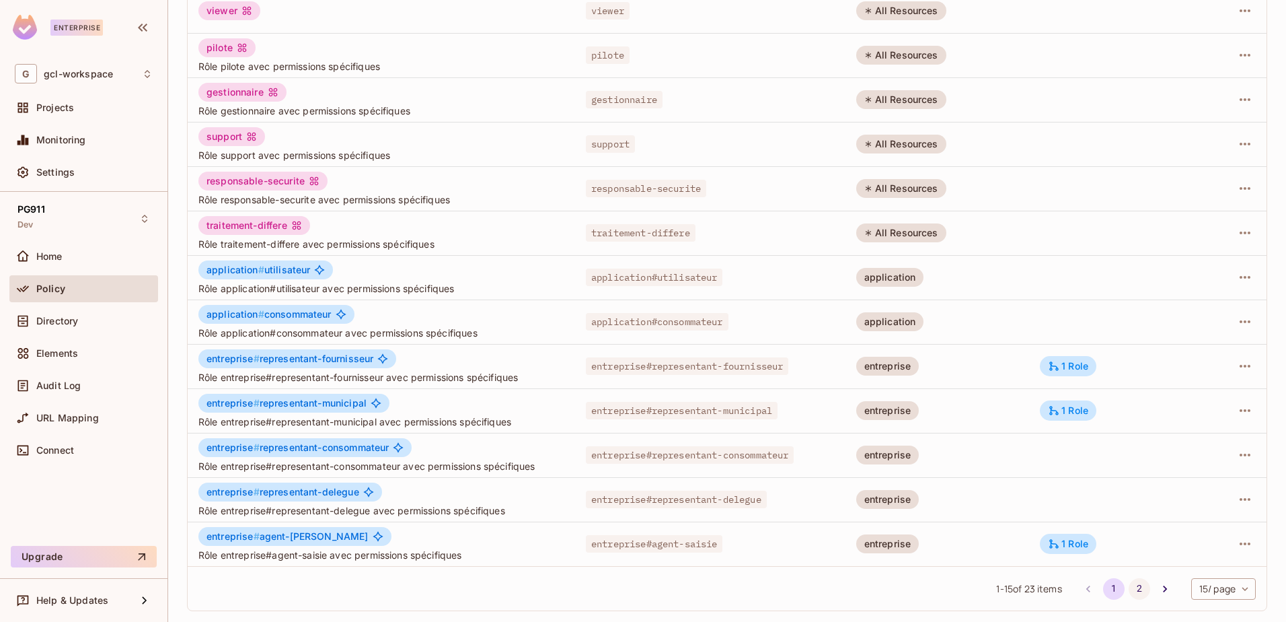
click at [1129, 584] on button "2" at bounding box center [1140, 589] width 22 height 22
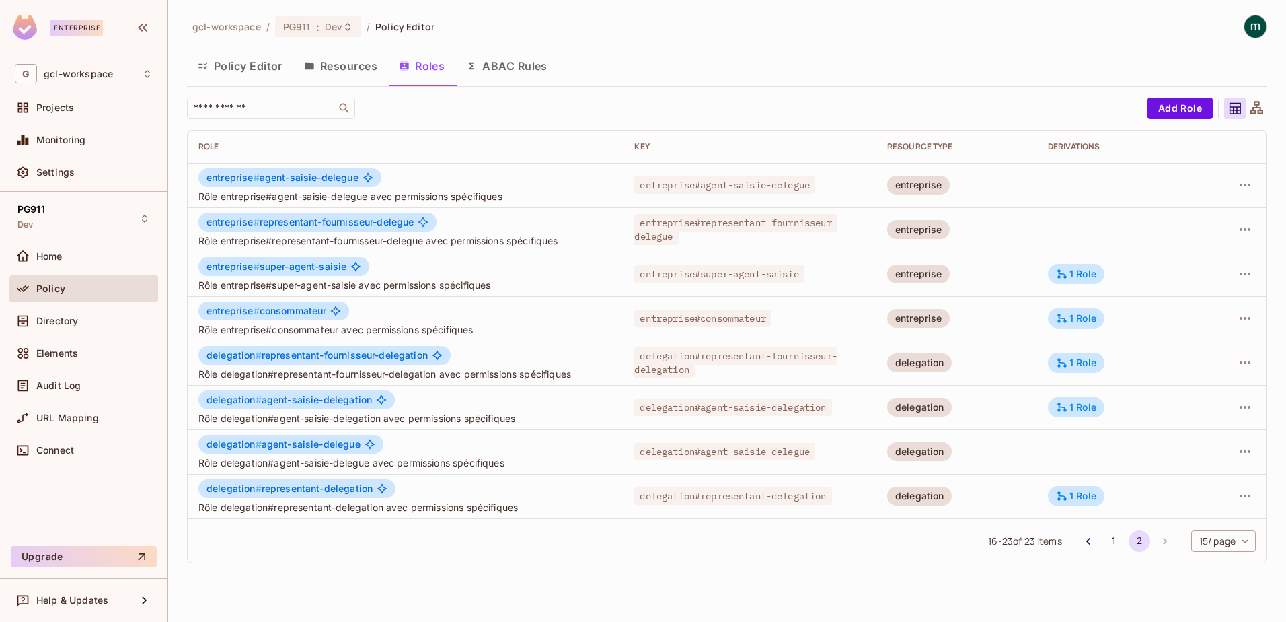
scroll to position [0, 0]
click at [1114, 534] on button "1" at bounding box center [1114, 541] width 22 height 22
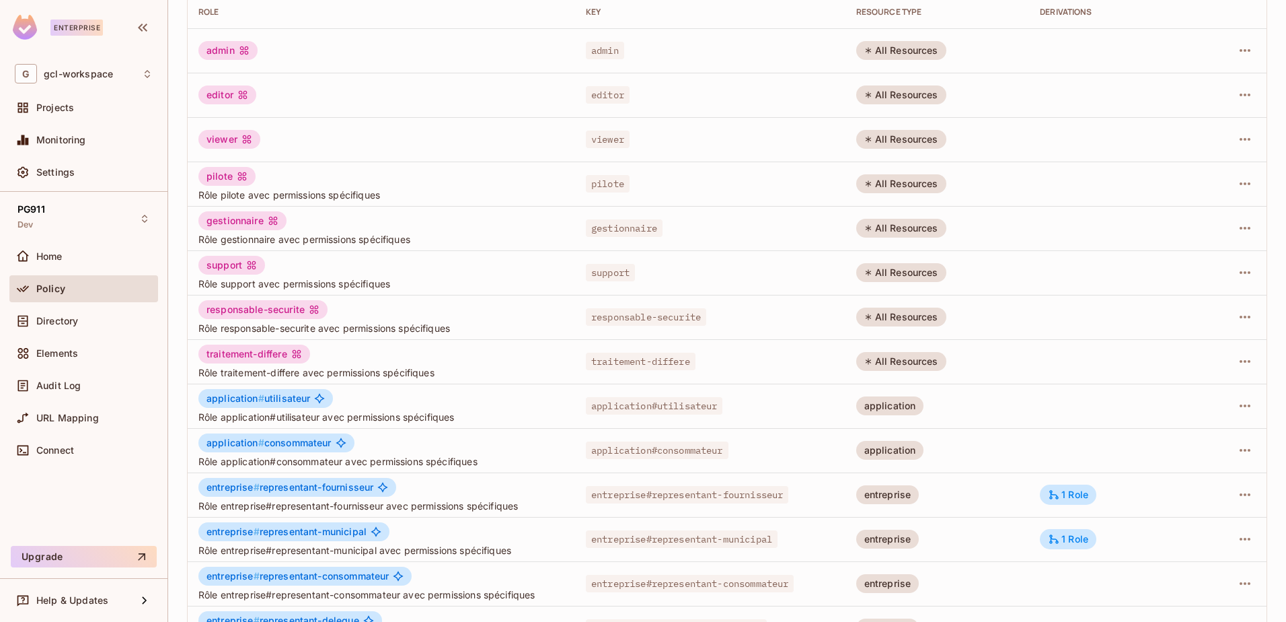
scroll to position [263, 0]
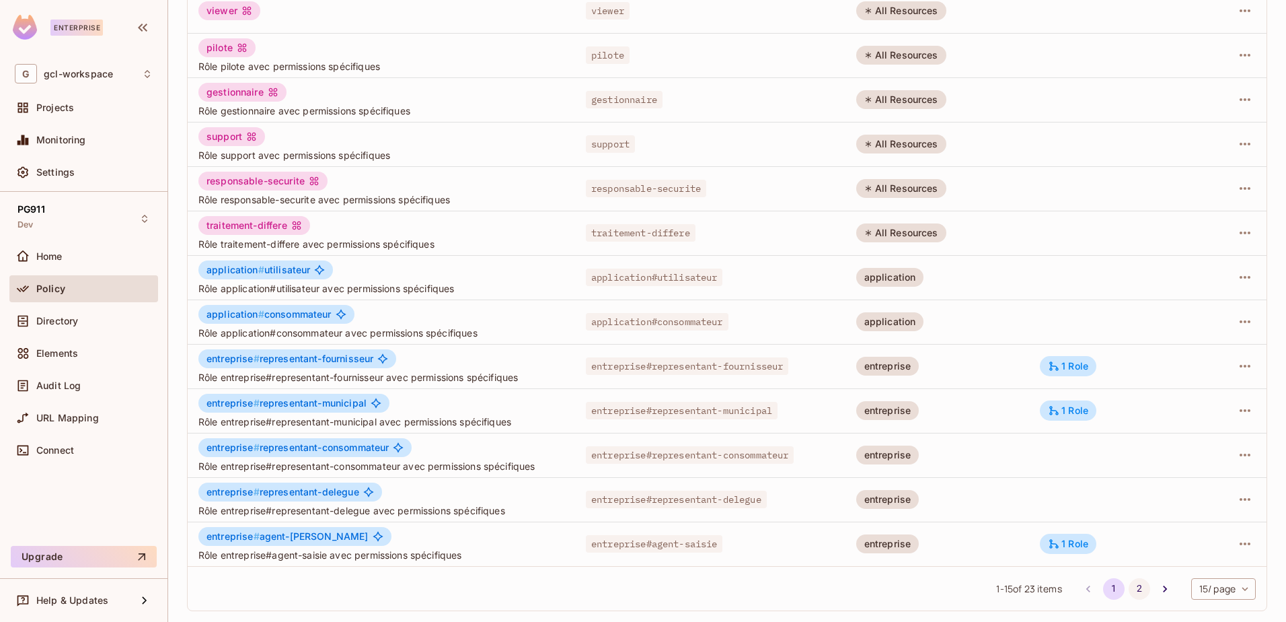
click at [1129, 591] on button "2" at bounding box center [1140, 589] width 22 height 22
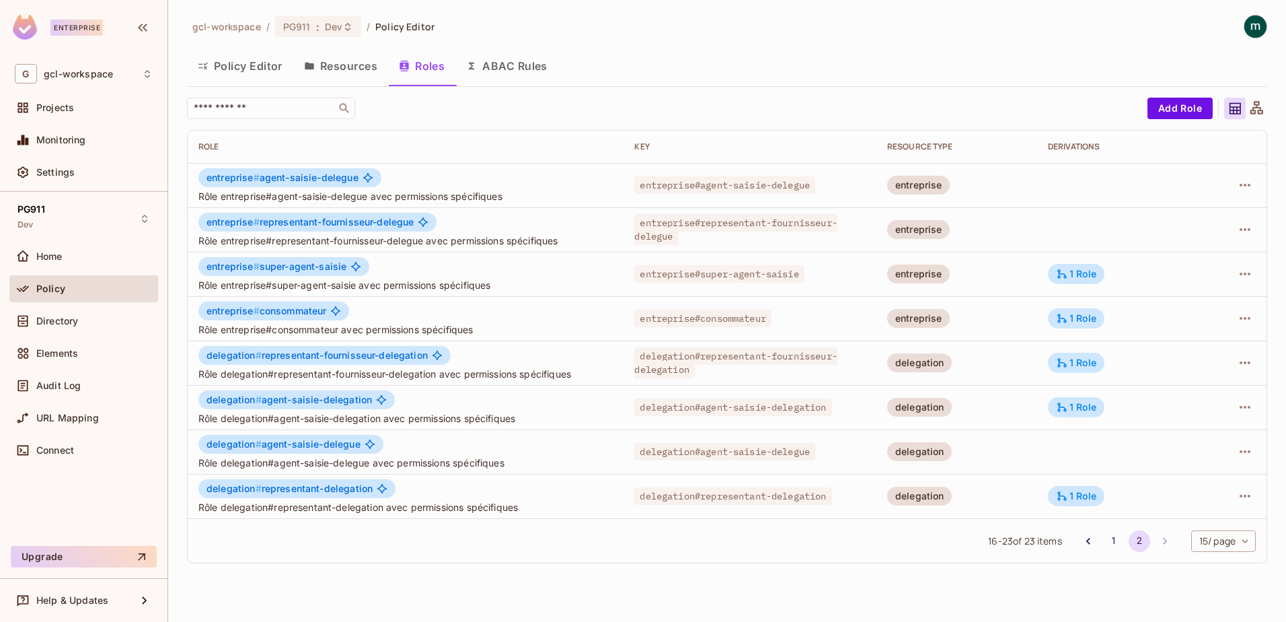
scroll to position [0, 0]
click at [1086, 541] on icon "Go to previous page" at bounding box center [1088, 540] width 13 height 13
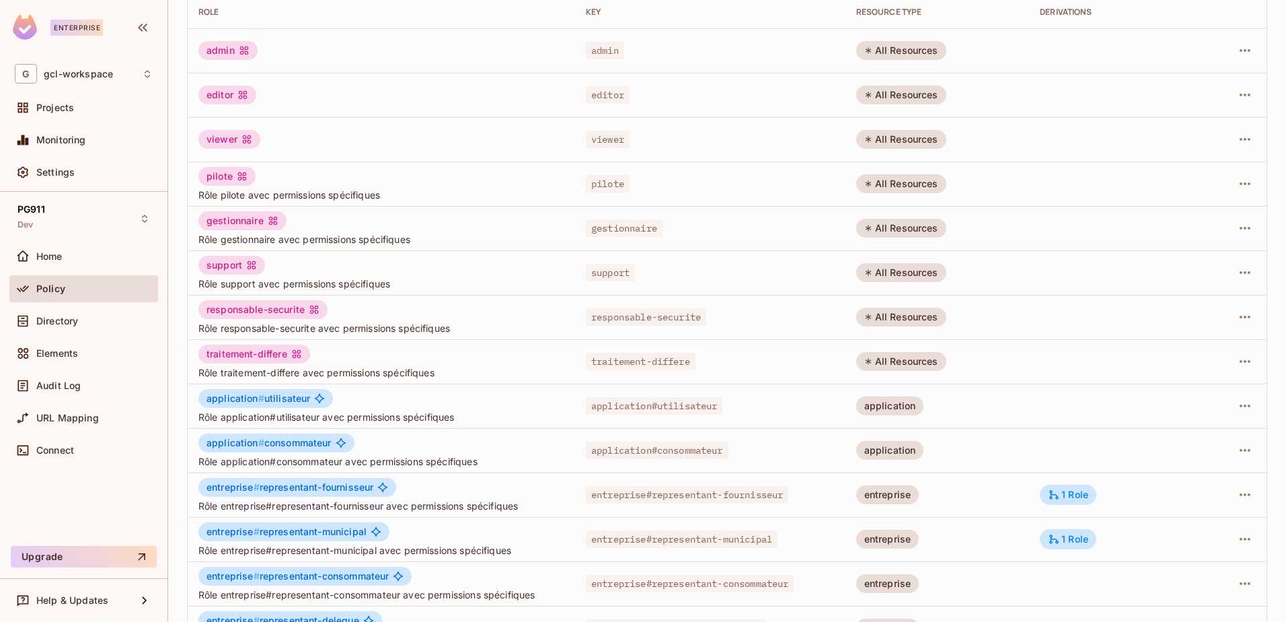
scroll to position [263, 0]
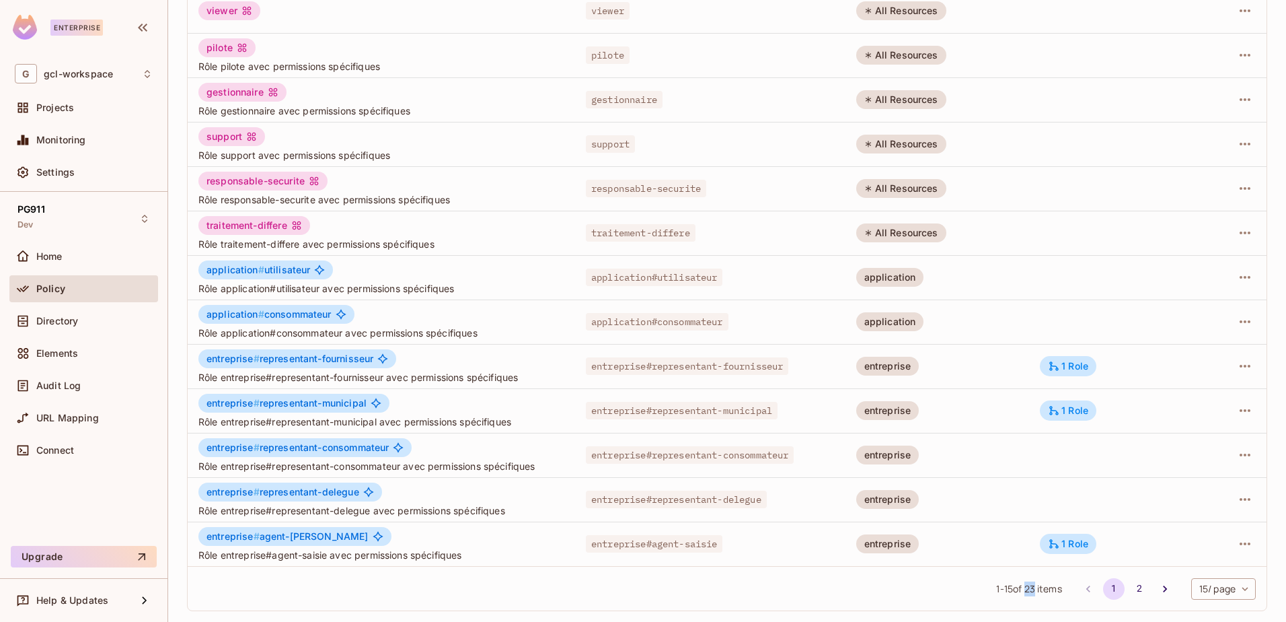
drag, startPoint x: 1013, startPoint y: 589, endPoint x: 1021, endPoint y: 589, distance: 7.4
click at [1021, 589] on span "1 - 15 of 23 items" at bounding box center [1028, 588] width 65 height 15
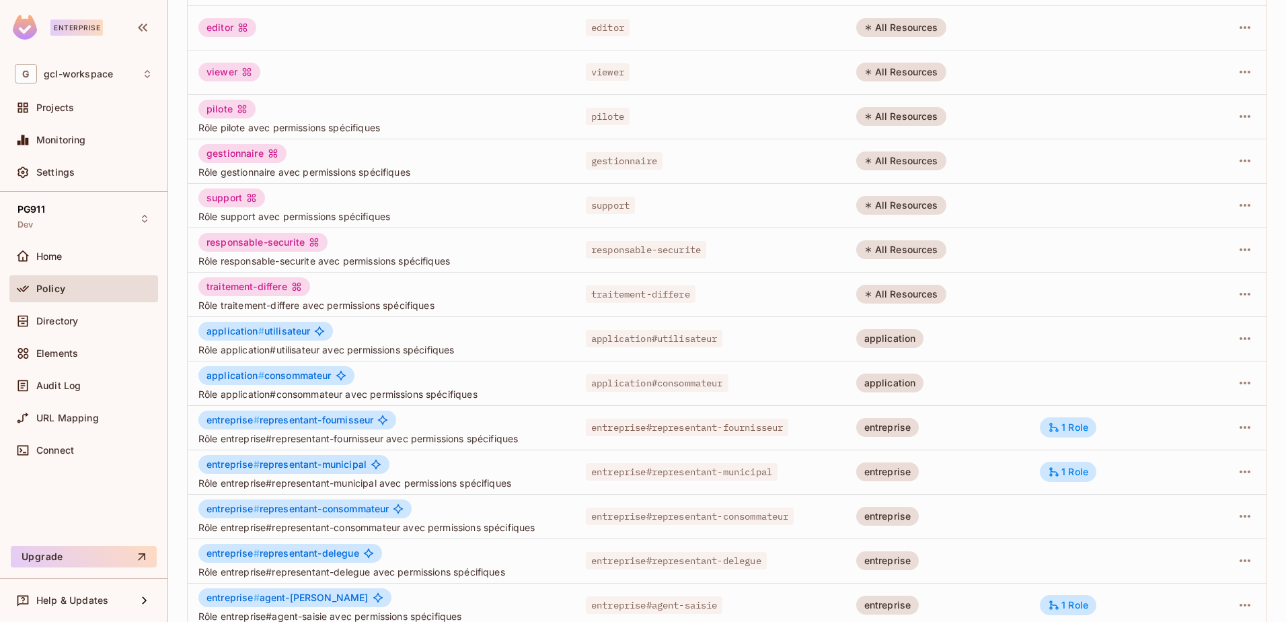
scroll to position [263, 0]
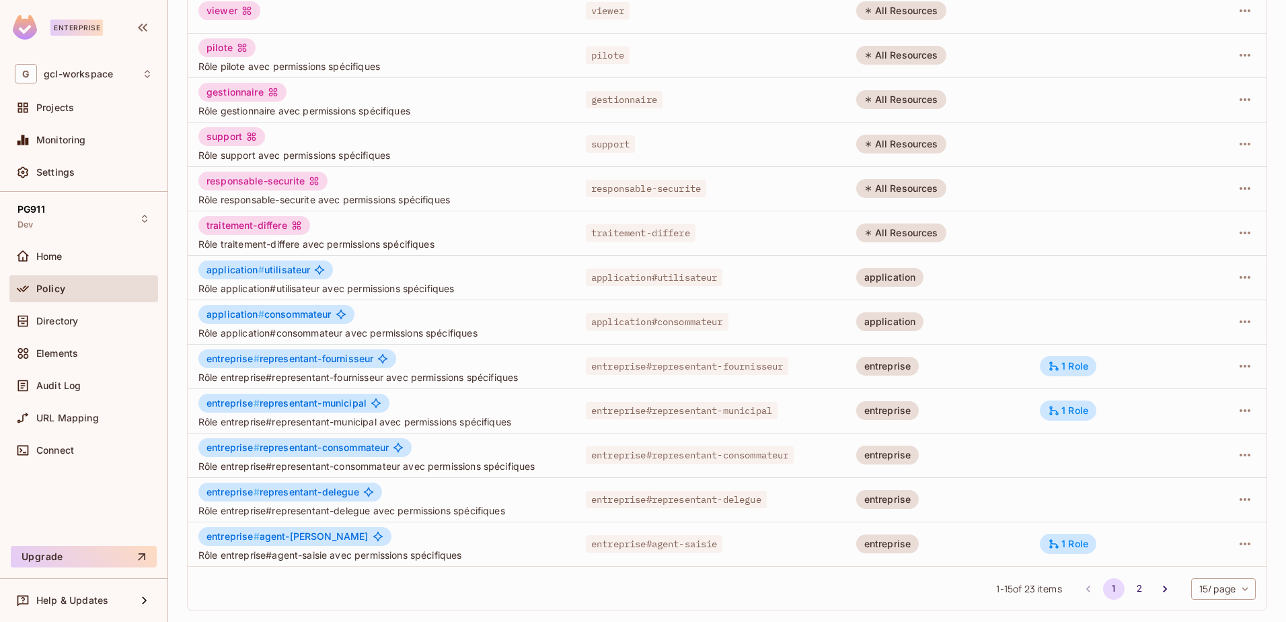
click at [1036, 588] on span "1 - 15 of 23 items" at bounding box center [1028, 588] width 65 height 15
click at [1129, 586] on button "2" at bounding box center [1140, 589] width 22 height 22
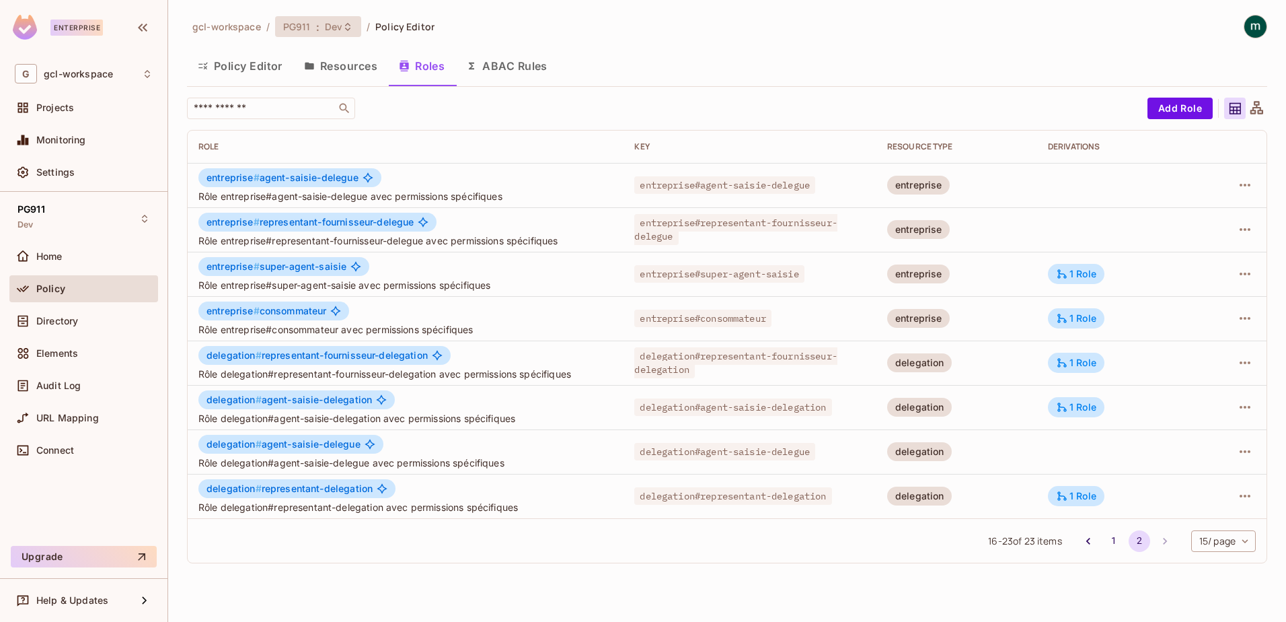
click at [294, 28] on span "PG911" at bounding box center [297, 26] width 28 height 13
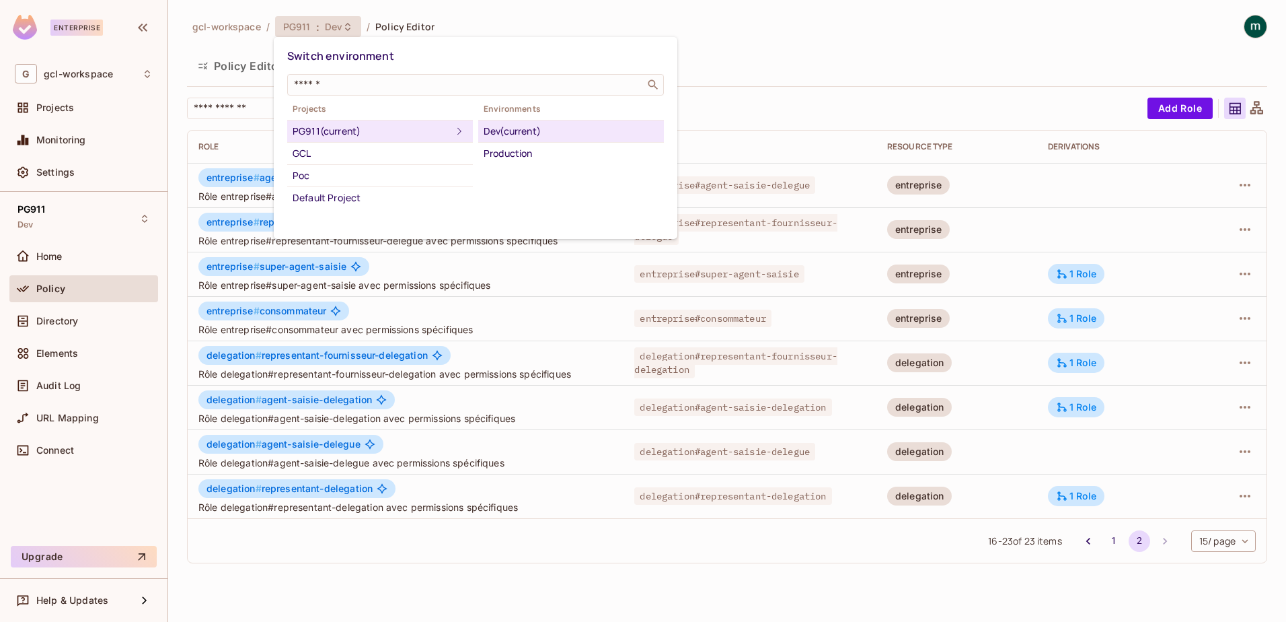
click at [817, 79] on div at bounding box center [643, 311] width 1286 height 622
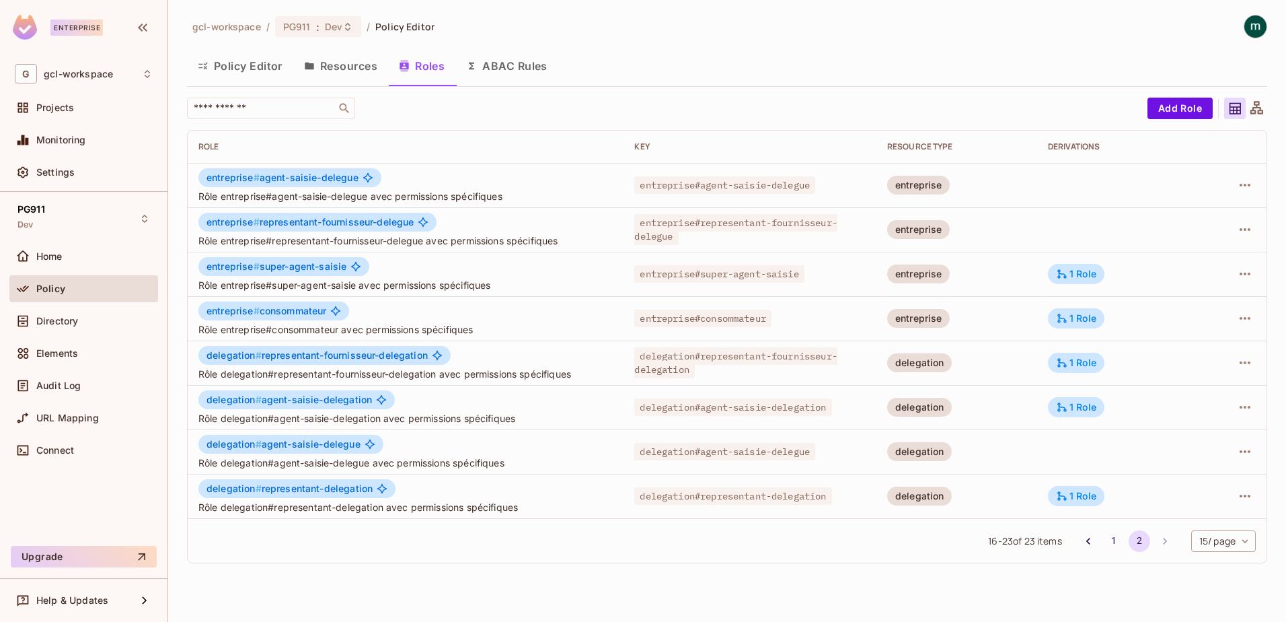
click at [45, 294] on div "Policy" at bounding box center [84, 289] width 138 height 16
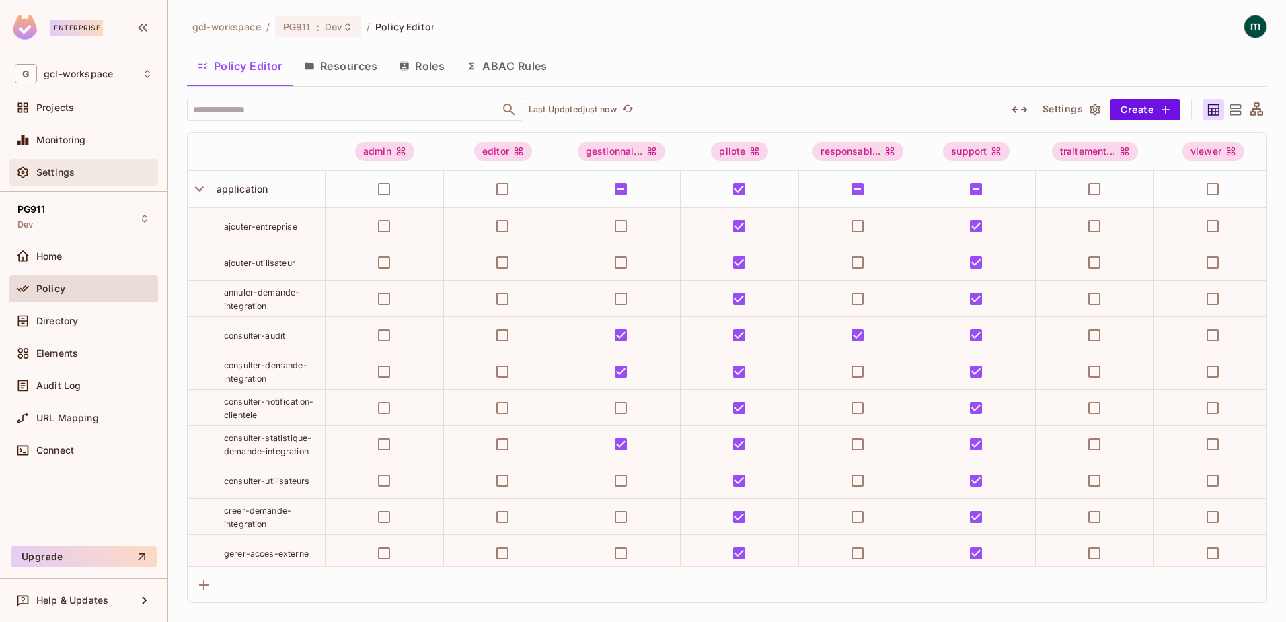
click at [52, 171] on span "Settings" at bounding box center [55, 172] width 38 height 11
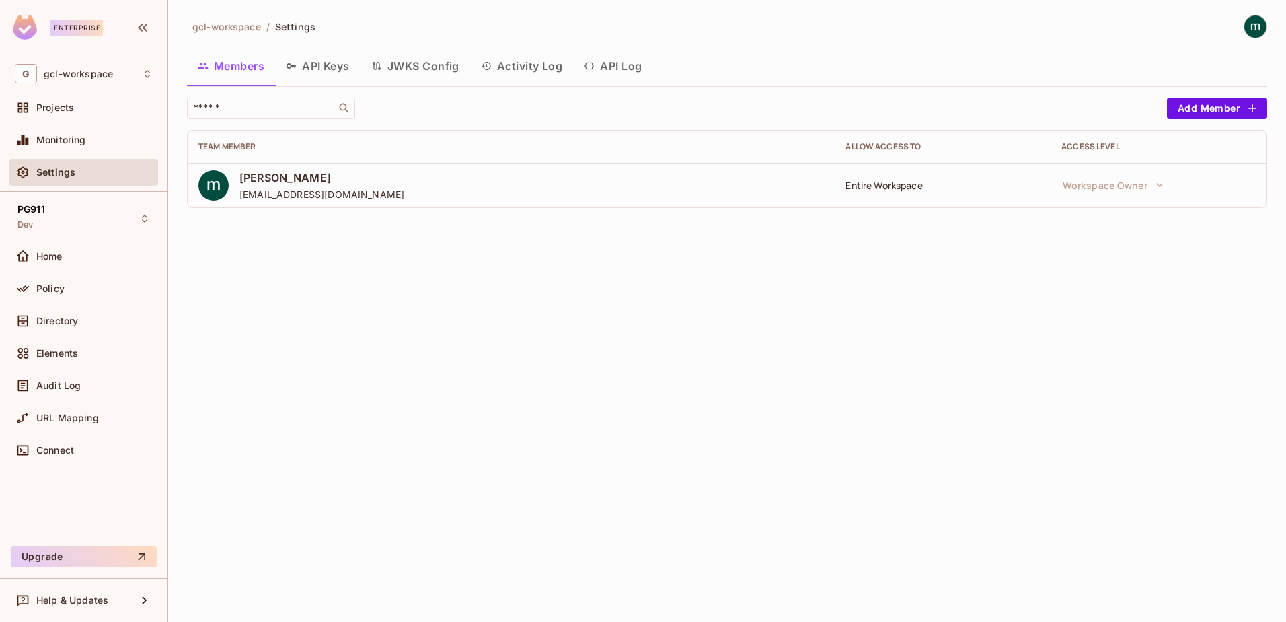
click at [335, 69] on button "API Keys" at bounding box center [317, 66] width 85 height 34
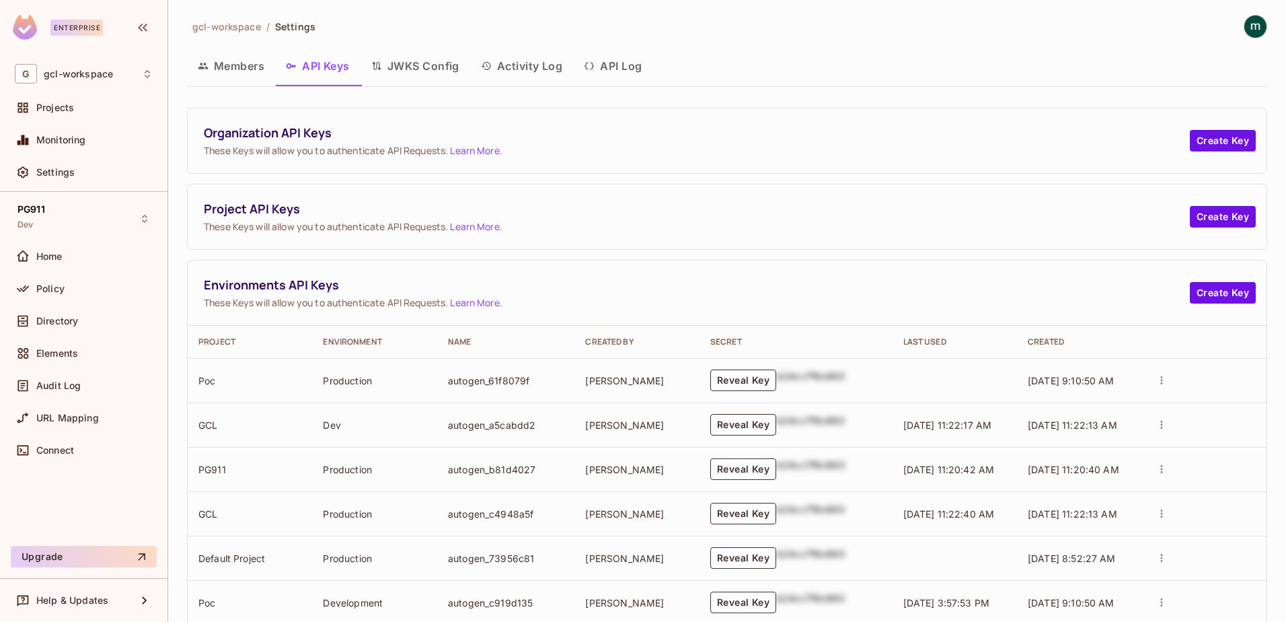
scroll to position [67, 0]
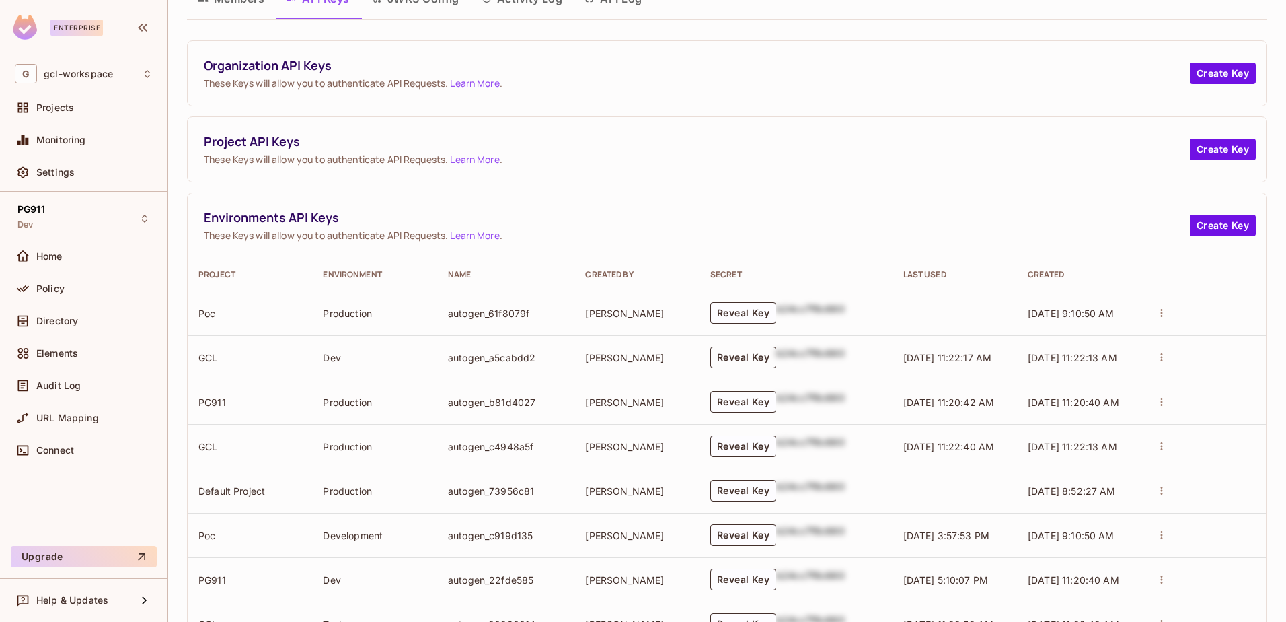
click at [730, 361] on button "Reveal Key" at bounding box center [744, 358] width 66 height 22
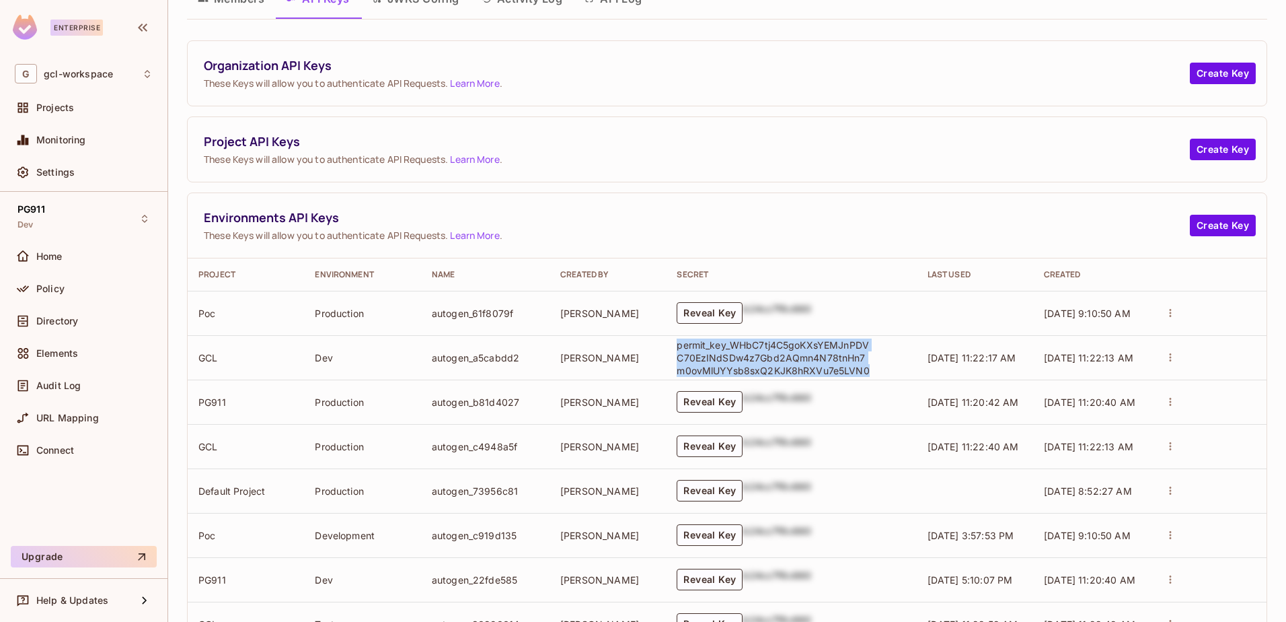
drag, startPoint x: 672, startPoint y: 347, endPoint x: 861, endPoint y: 369, distance: 190.4
click at [861, 369] on p "permit_key_WHbC7tj4C5goKXsYEMJnPDVC70EzINdSDw4z7Gbd2AQmn4N78tnHn7m0ovMlUYYsb8sx…" at bounding box center [774, 357] width 195 height 38
copy p "permit_key_WHbC7tj4C5goKXsYEMJnPDVC70EzINdSDw4z7Gbd2AQmn4N78tnHn7m0ovMlUYYsb8sx…"
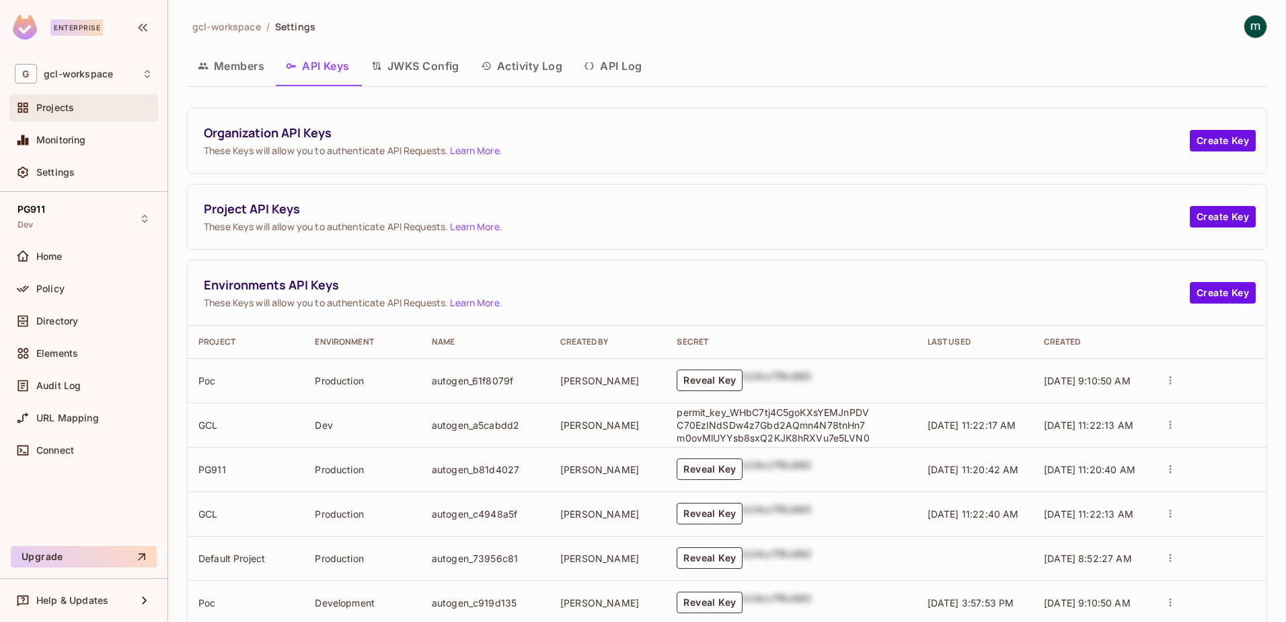
click at [42, 106] on span "Projects" at bounding box center [55, 107] width 38 height 11
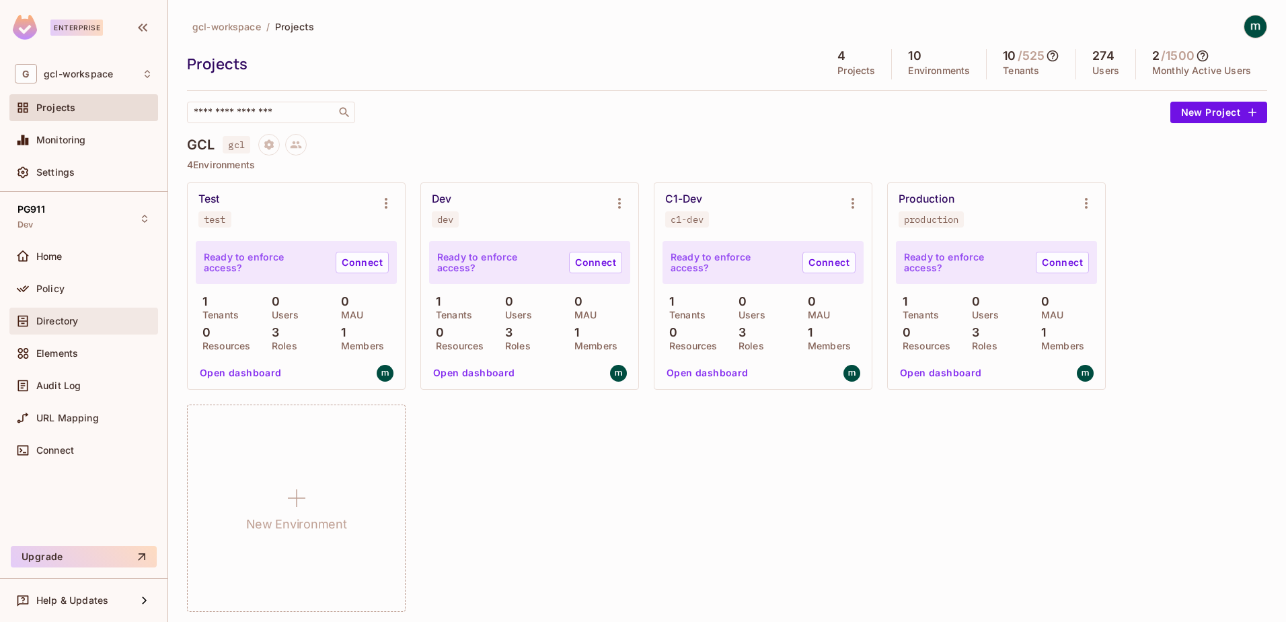
click at [44, 318] on span "Directory" at bounding box center [57, 321] width 42 height 11
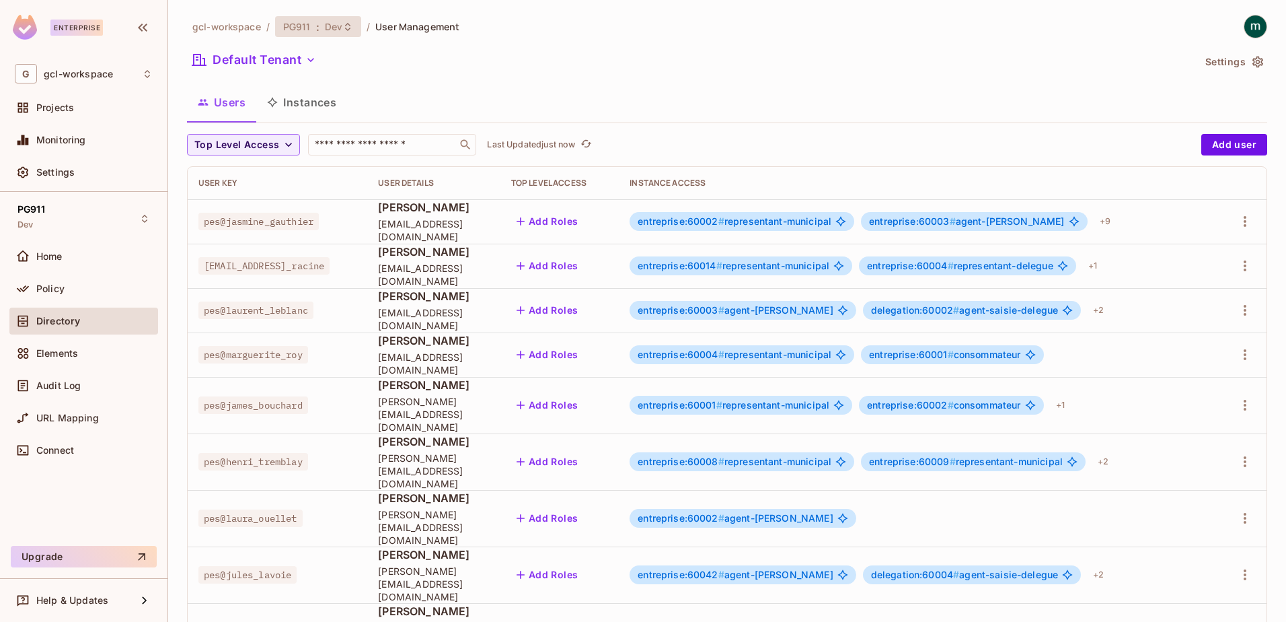
click at [293, 23] on span "PG911" at bounding box center [297, 26] width 28 height 13
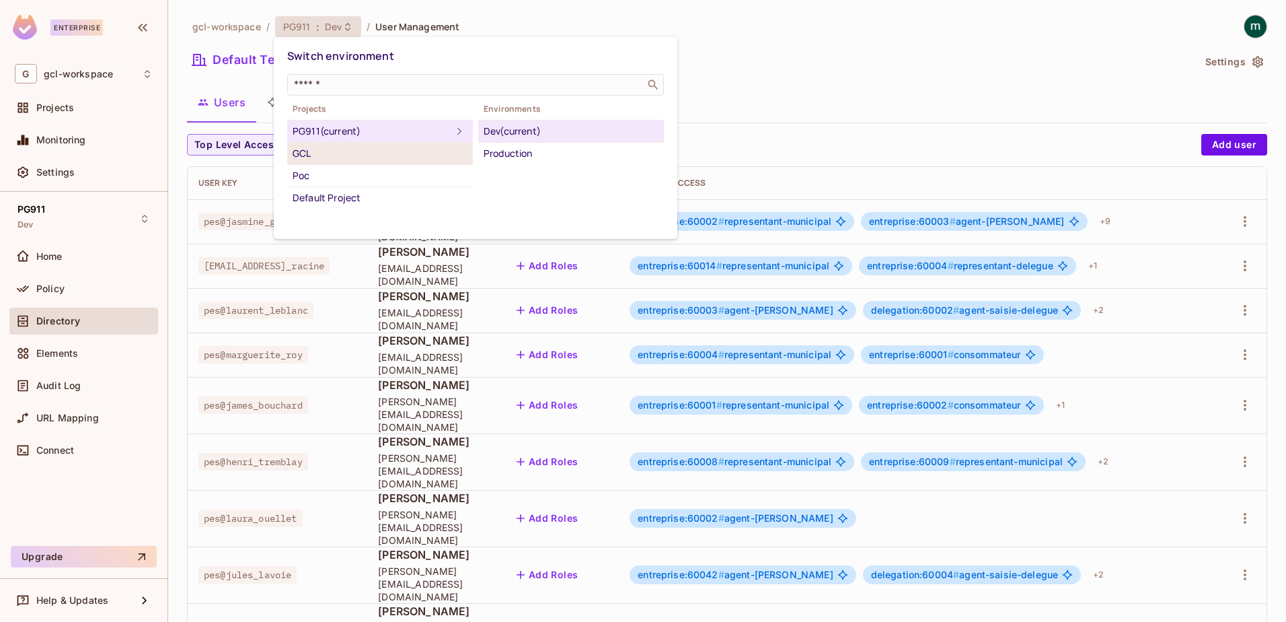
click at [305, 153] on div "GCL" at bounding box center [380, 153] width 175 height 16
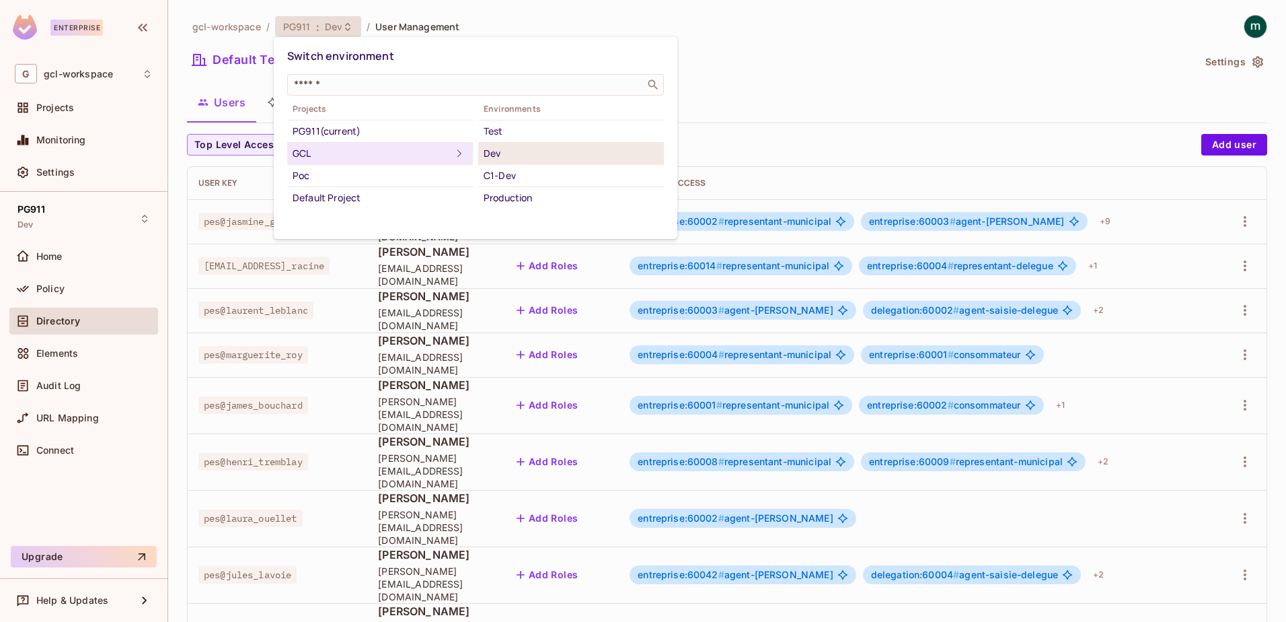
click at [496, 153] on div "Dev" at bounding box center [571, 153] width 175 height 16
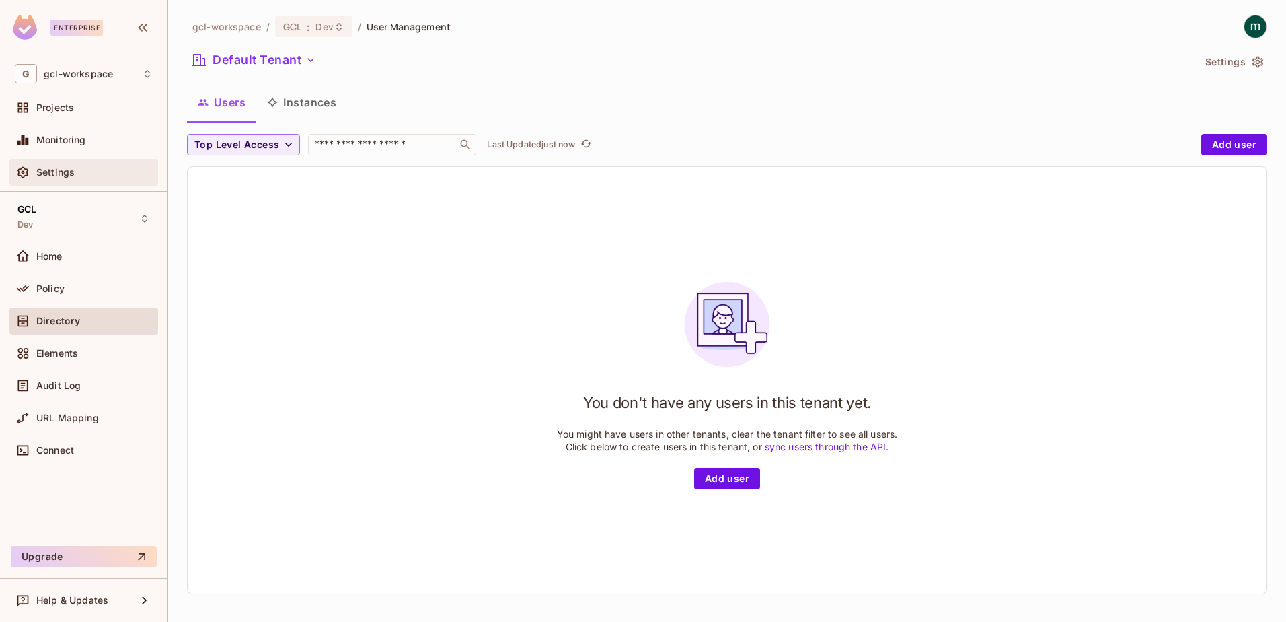
click at [42, 174] on span "Settings" at bounding box center [55, 172] width 38 height 11
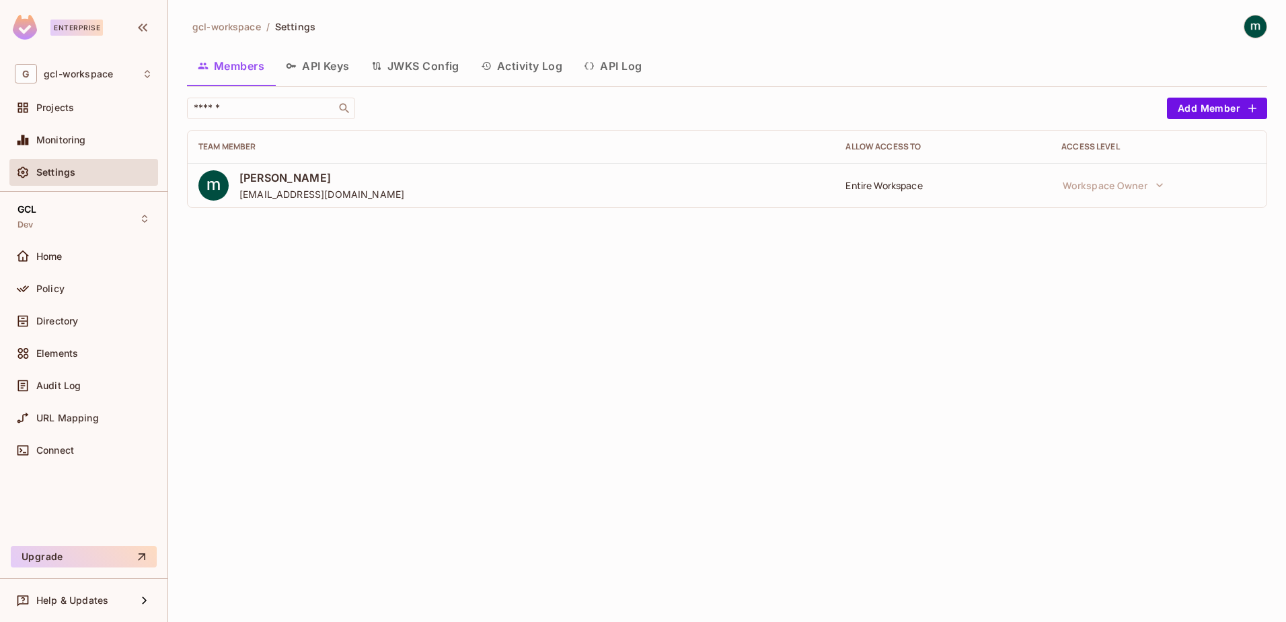
click at [322, 69] on button "API Keys" at bounding box center [317, 66] width 85 height 34
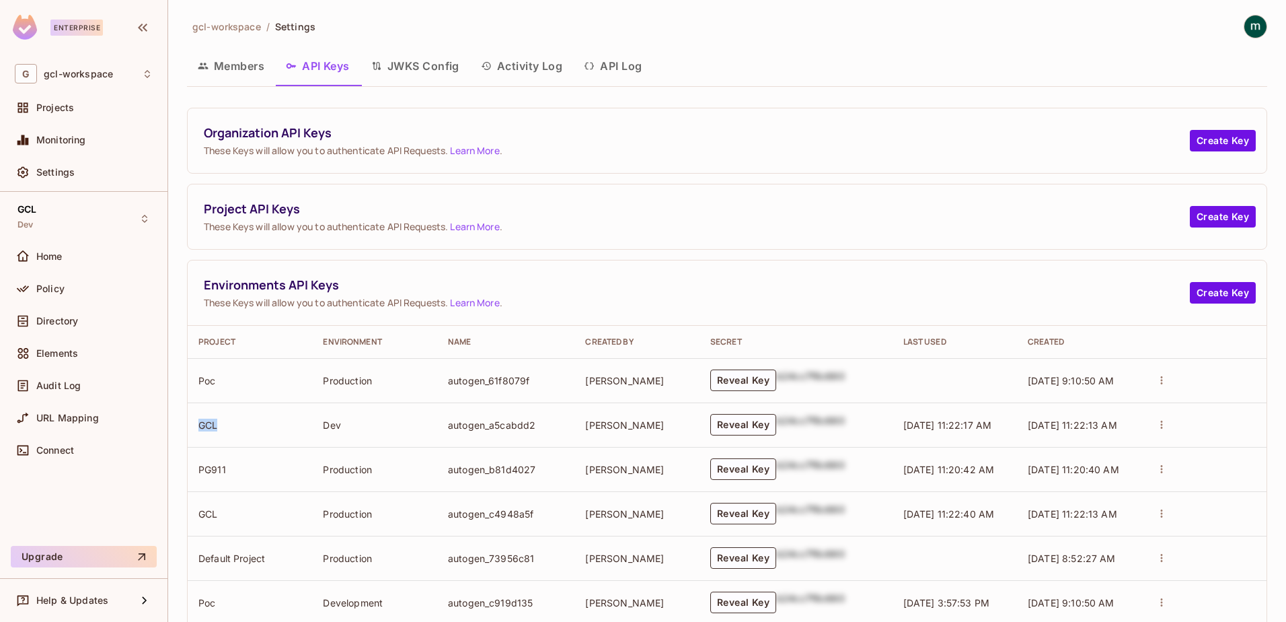
drag, startPoint x: 201, startPoint y: 425, endPoint x: 224, endPoint y: 420, distance: 23.4
click at [224, 420] on td "GCL" at bounding box center [250, 424] width 124 height 44
click at [803, 135] on span "Organization API Keys" at bounding box center [697, 132] width 986 height 17
click at [51, 103] on span "Projects" at bounding box center [55, 107] width 38 height 11
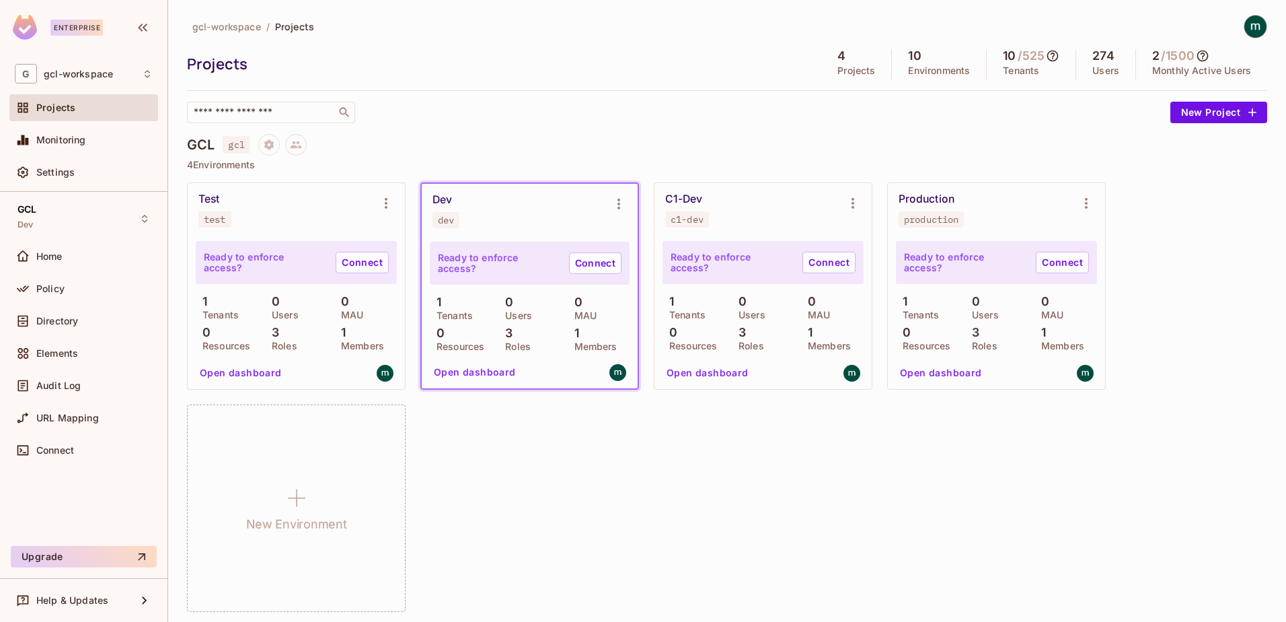
scroll to position [67, 0]
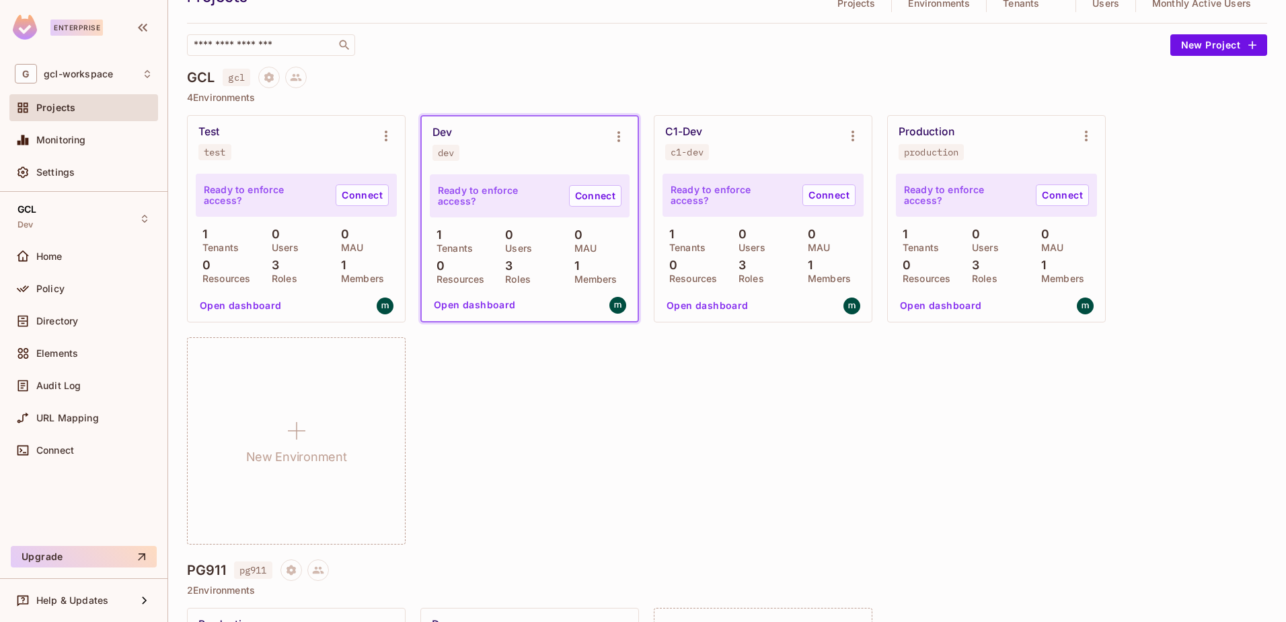
click at [479, 301] on button "Open dashboard" at bounding box center [475, 305] width 93 height 22
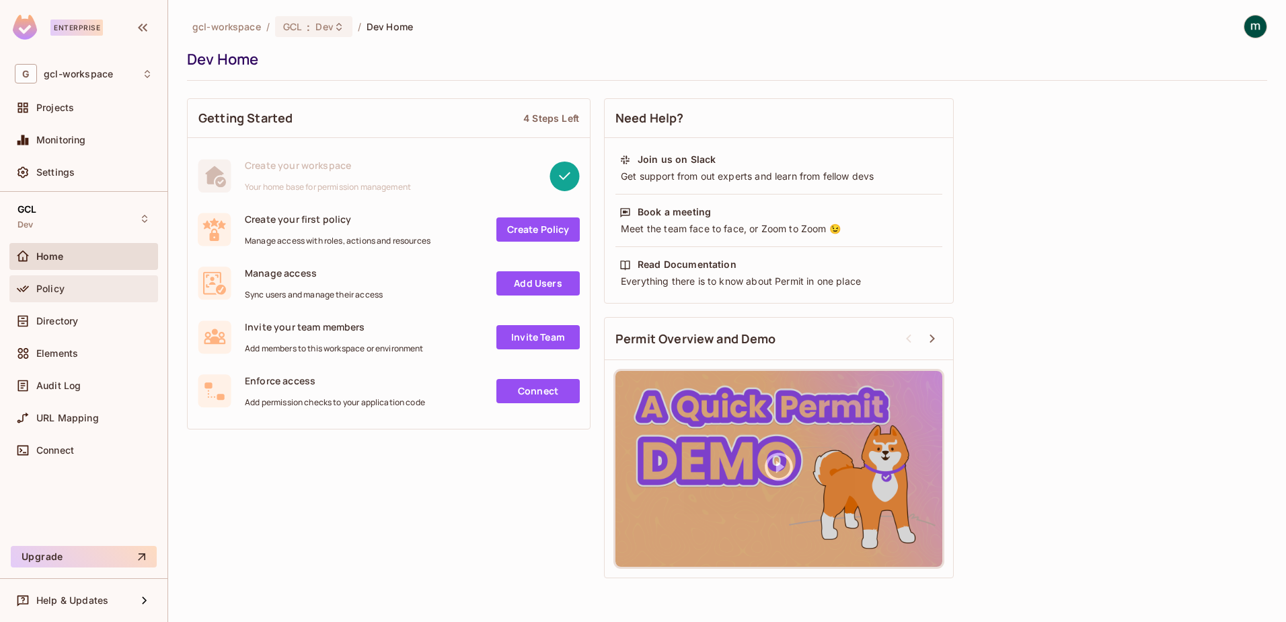
click at [45, 284] on span "Policy" at bounding box center [50, 288] width 28 height 11
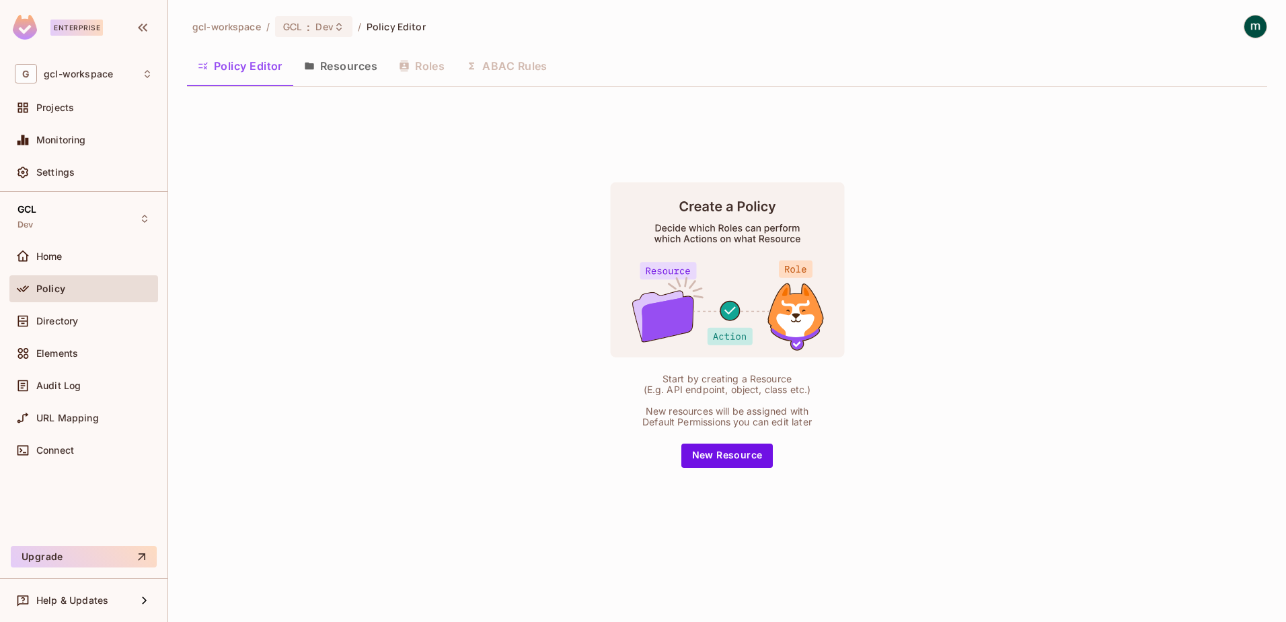
click at [357, 64] on button "Resources" at bounding box center [340, 66] width 95 height 34
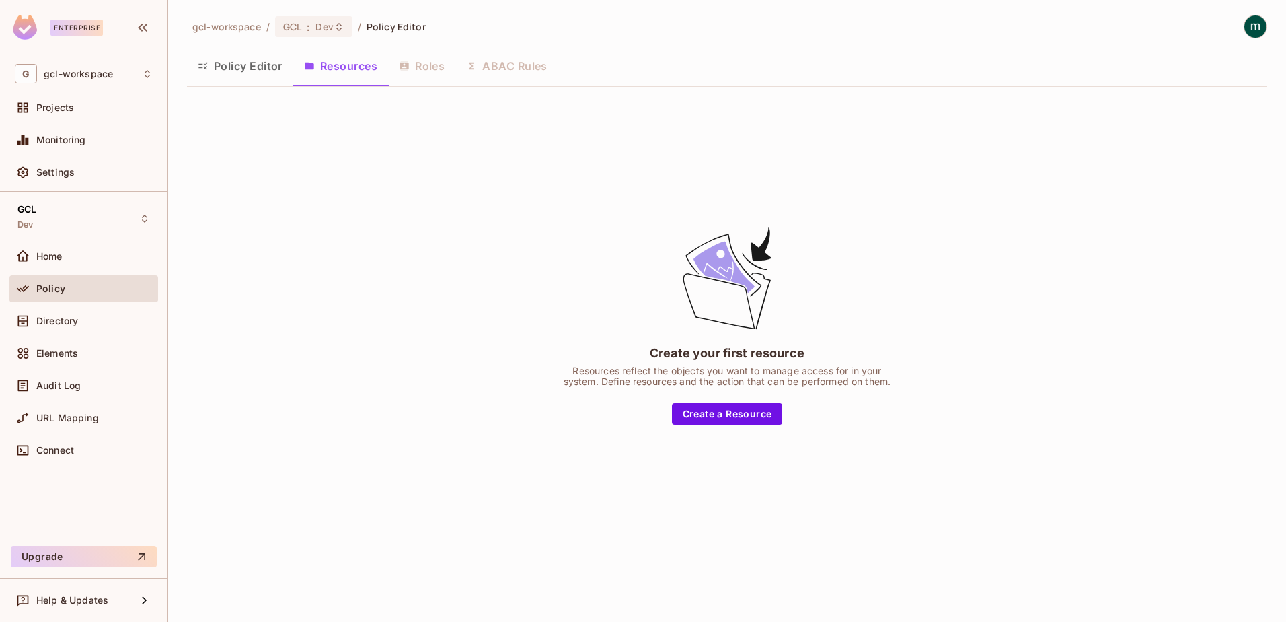
click at [239, 71] on button "Policy Editor" at bounding box center [240, 66] width 106 height 34
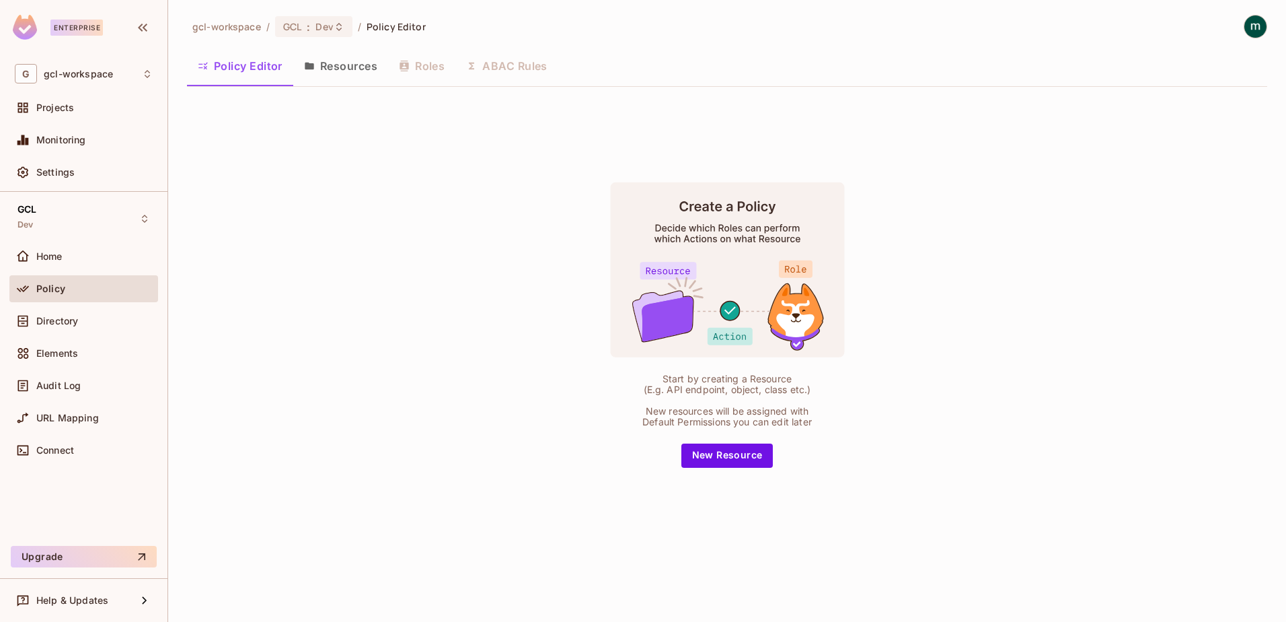
click at [421, 65] on div "Policy Editor Resources Roles ABAC Rules" at bounding box center [727, 66] width 1081 height 34
click at [40, 256] on span "Home" at bounding box center [49, 256] width 26 height 11
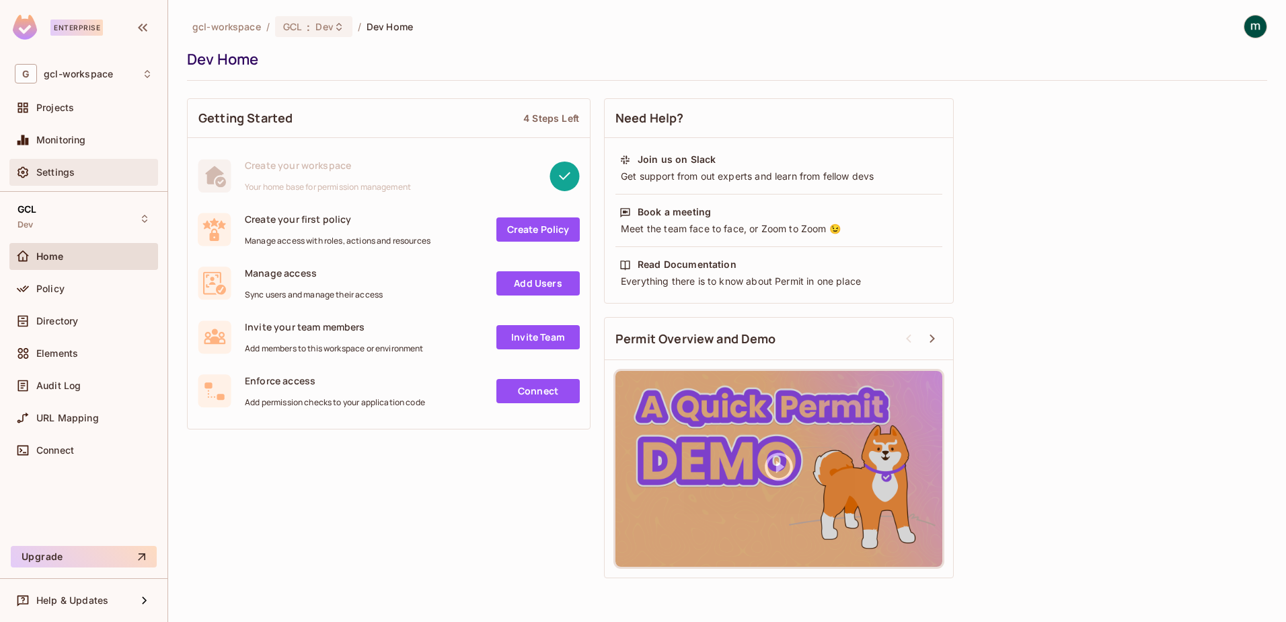
click at [46, 171] on span "Settings" at bounding box center [55, 172] width 38 height 11
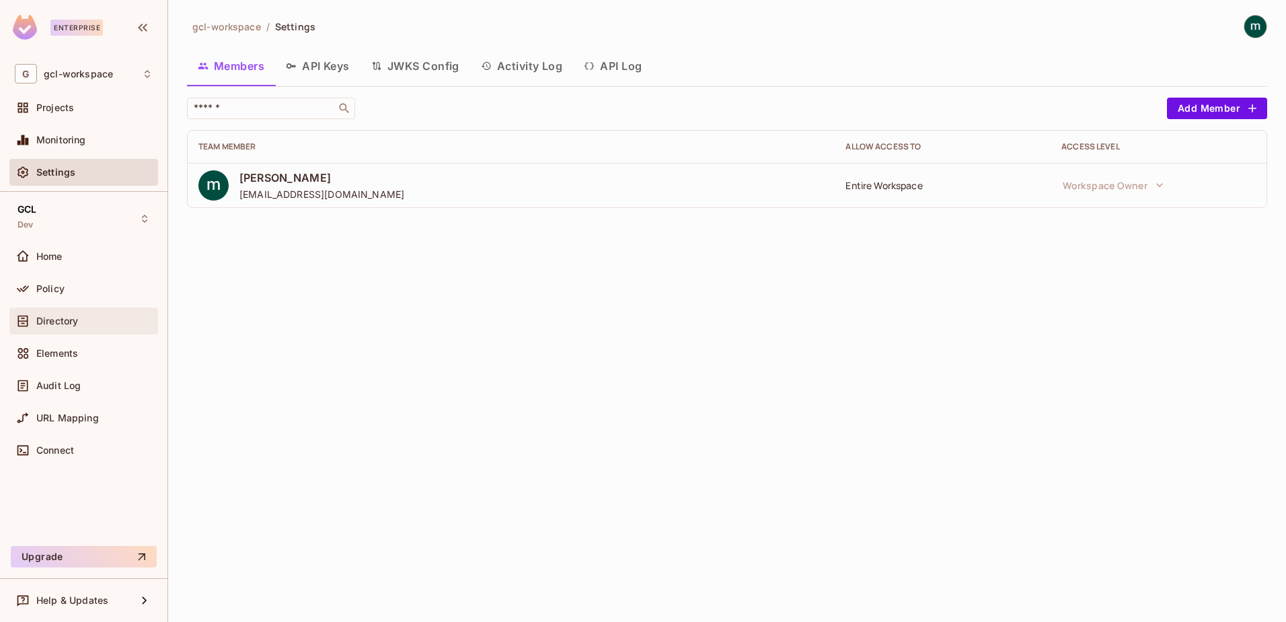
click at [53, 322] on span "Directory" at bounding box center [57, 321] width 42 height 11
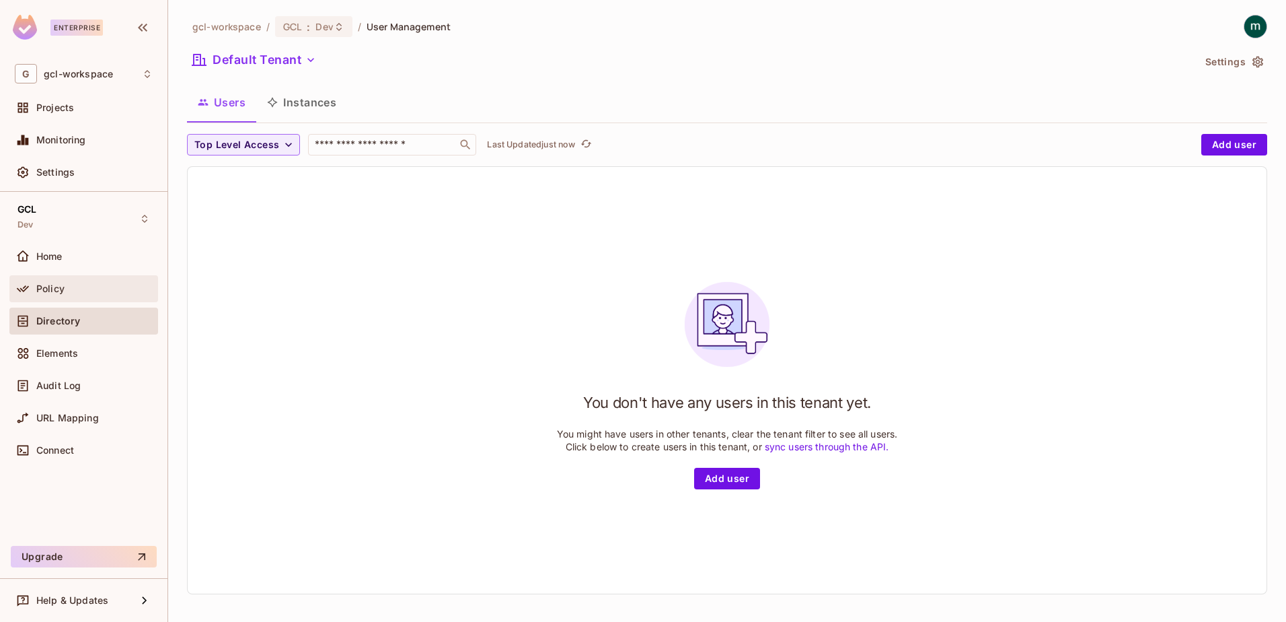
click at [45, 284] on span "Policy" at bounding box center [50, 288] width 28 height 11
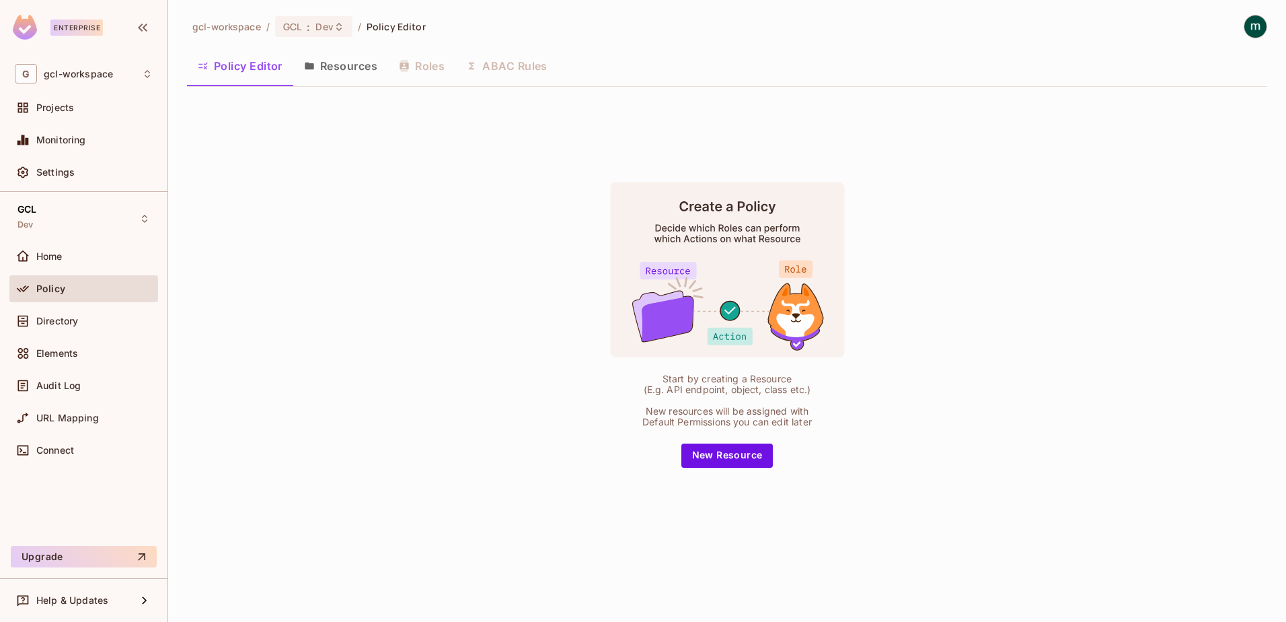
click at [390, 289] on div "Start by creating a Resource (E.g. API endpoint, object, class etc.) New resour…" at bounding box center [727, 324] width 1081 height 453
click at [426, 271] on div "Start by creating a Resource (E.g. API endpoint, object, class etc.) New resour…" at bounding box center [727, 324] width 1081 height 453
click at [416, 197] on div "Start by creating a Resource (E.g. API endpoint, object, class etc.) New resour…" at bounding box center [727, 324] width 1081 height 453
click at [362, 63] on button "Resources" at bounding box center [340, 66] width 95 height 34
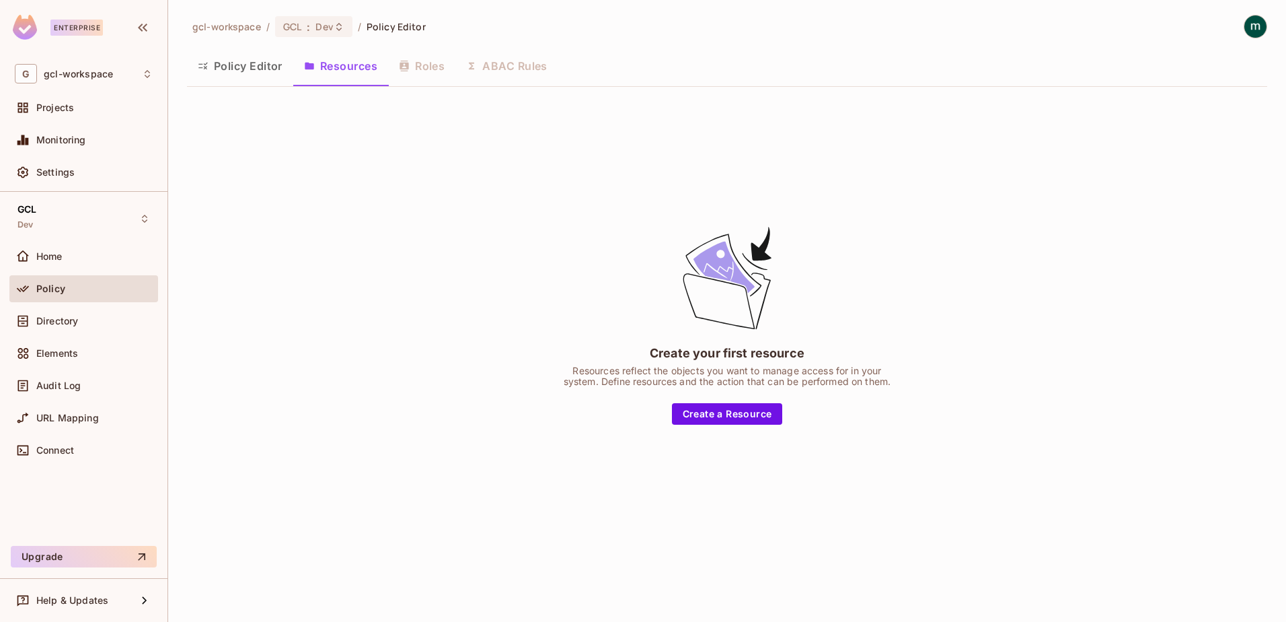
click at [235, 67] on button "Policy Editor" at bounding box center [240, 66] width 106 height 34
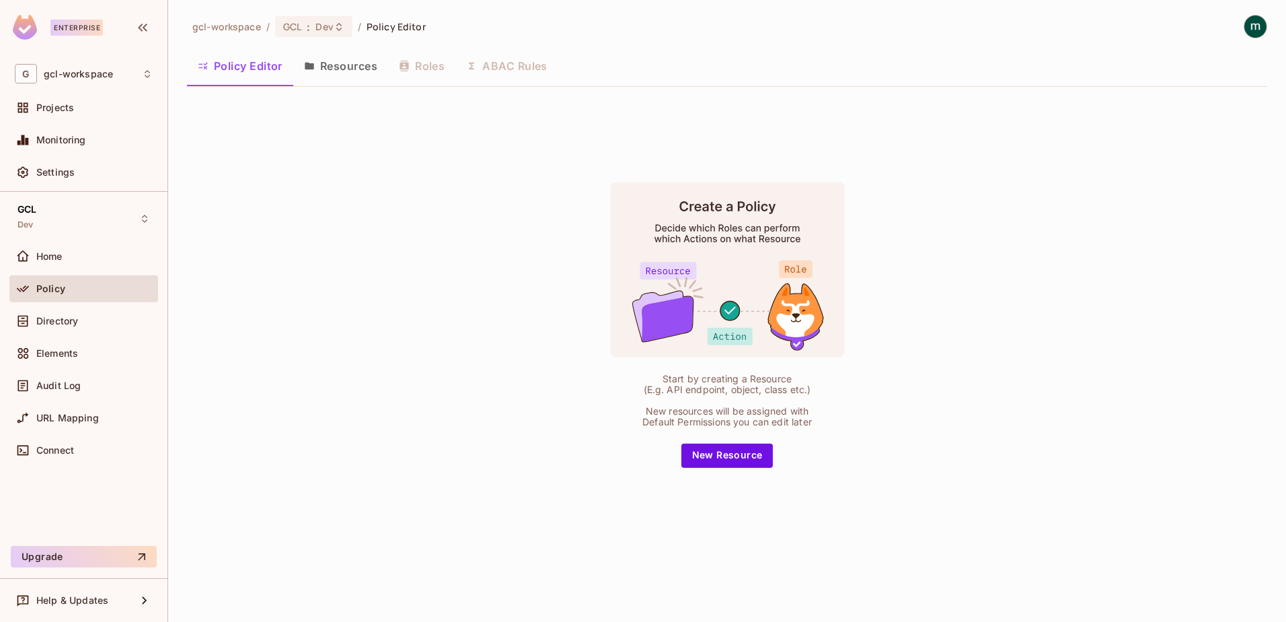
click at [208, 242] on div "Start by creating a Resource (E.g. API endpoint, object, class etc.) New resour…" at bounding box center [727, 324] width 1081 height 453
